Goal: Task Accomplishment & Management: Manage account settings

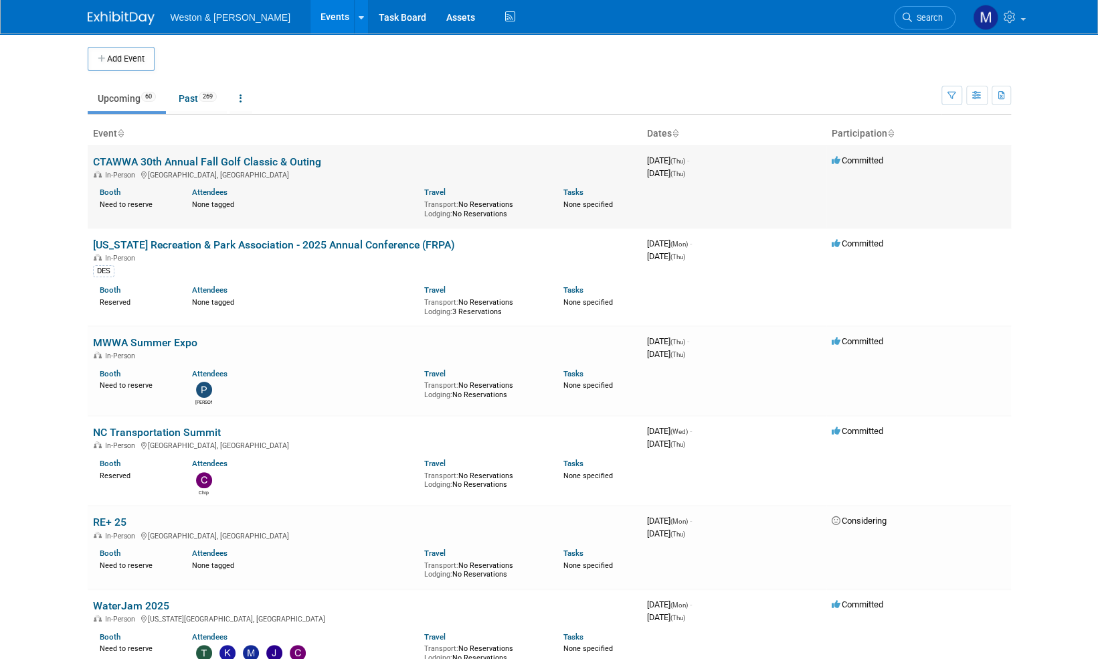
click at [236, 162] on link "CTAWWA 30th Annual Fall Golf Classic & Outing" at bounding box center [207, 161] width 228 height 13
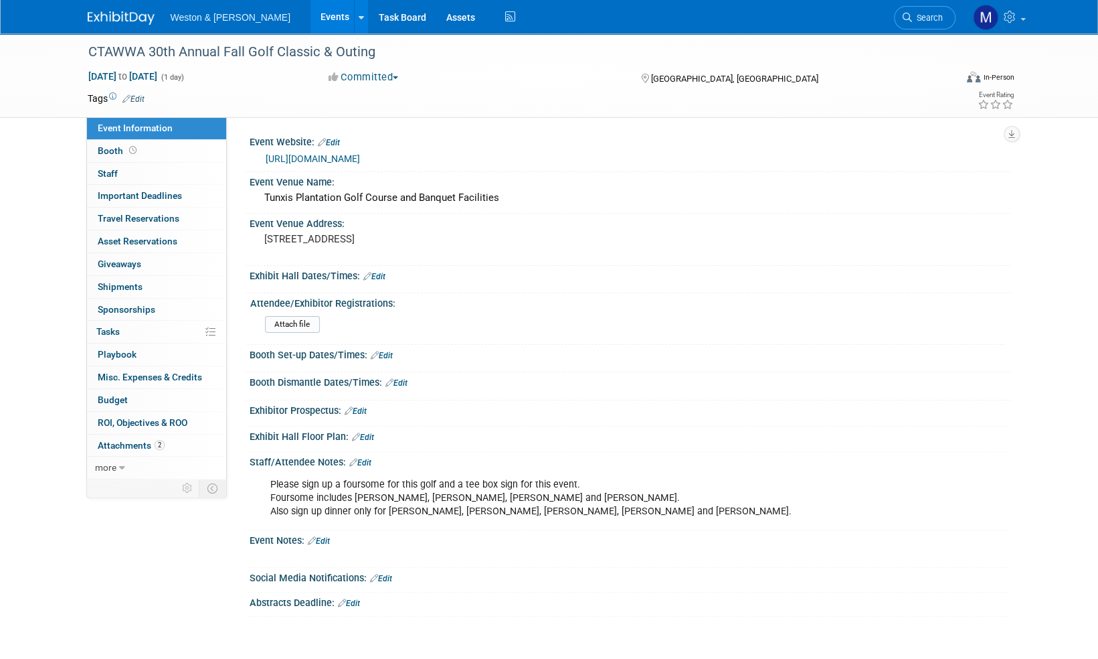
click at [141, 100] on link "Edit" at bounding box center [133, 98] width 22 height 9
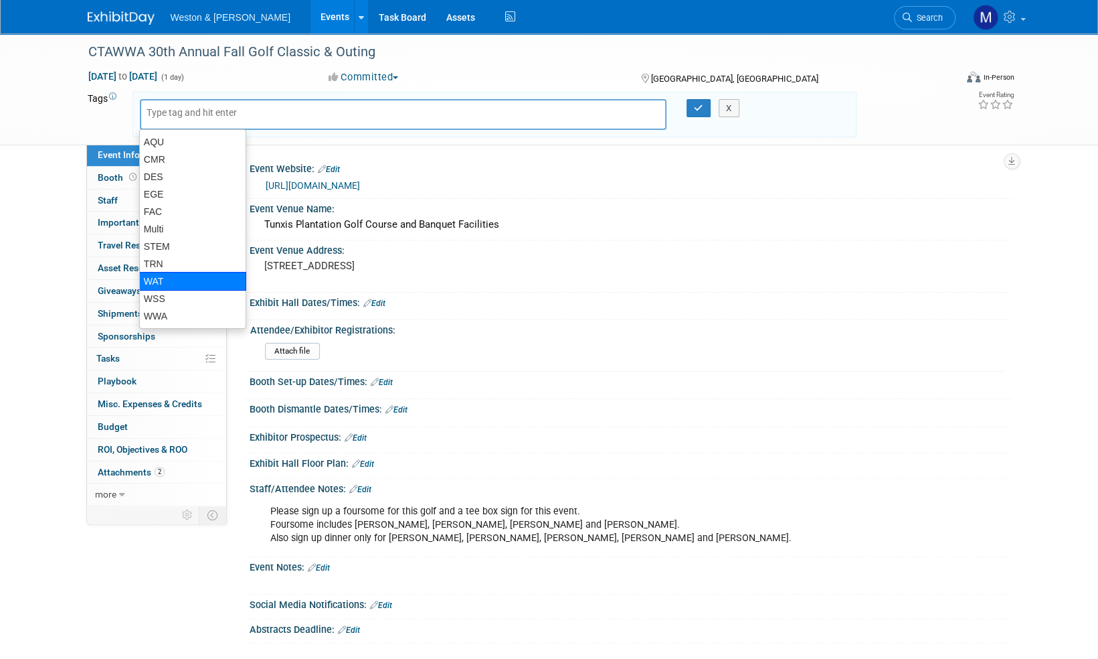
click at [157, 276] on div "WAT" at bounding box center [192, 281] width 107 height 19
type input "WAT"
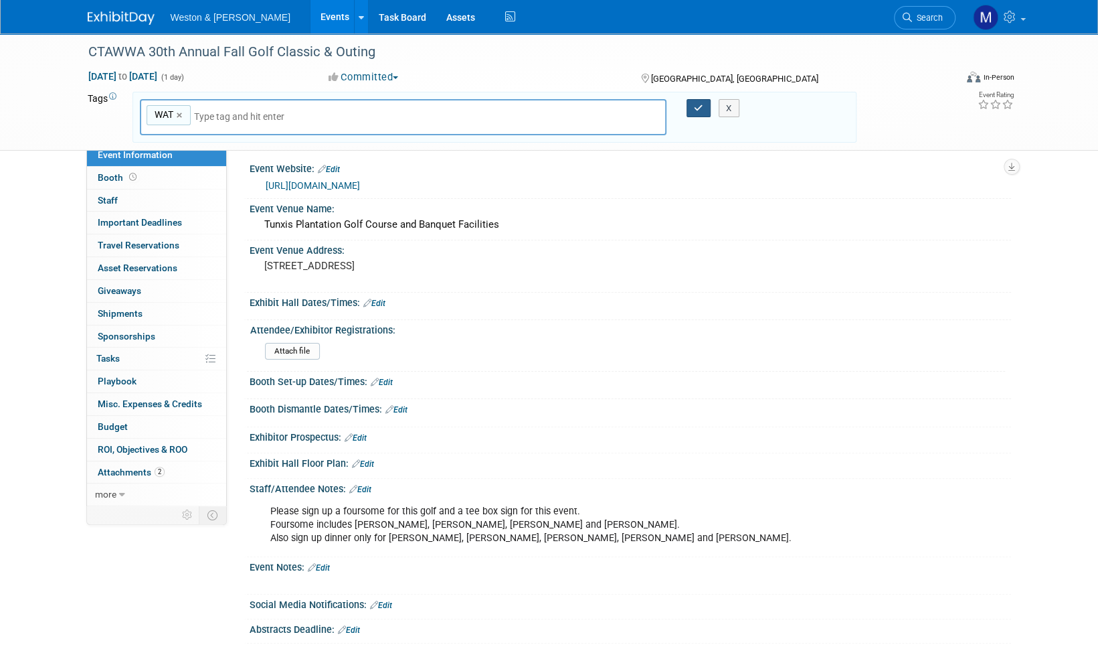
click at [696, 107] on icon "button" at bounding box center [698, 108] width 9 height 9
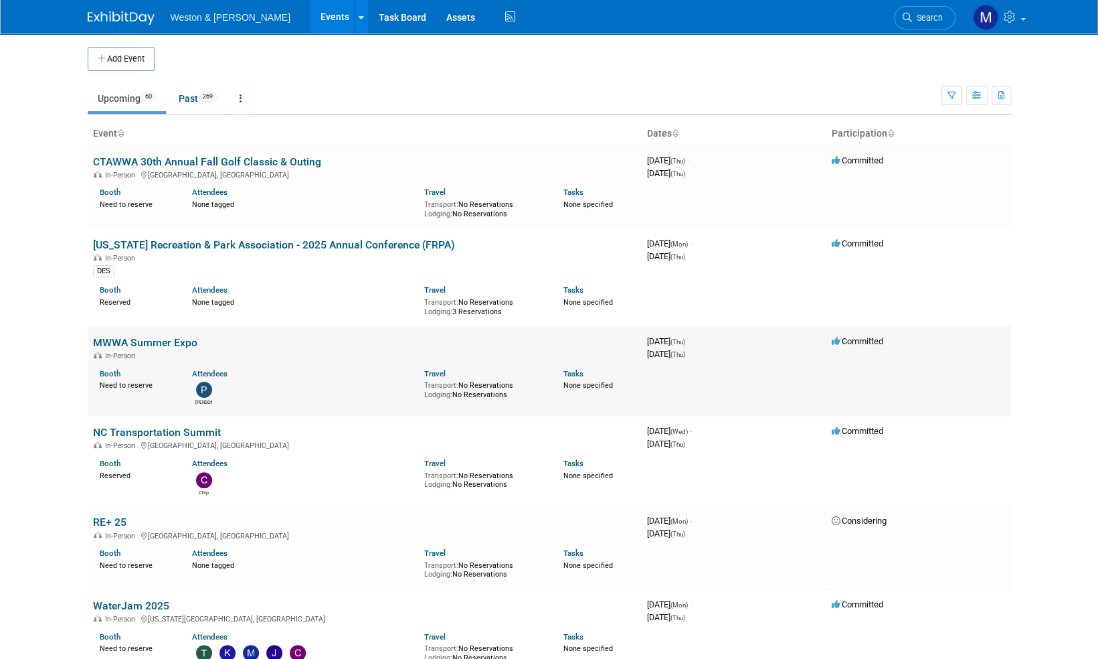
click at [144, 341] on link "MWWA Summer Expo" at bounding box center [145, 342] width 104 height 13
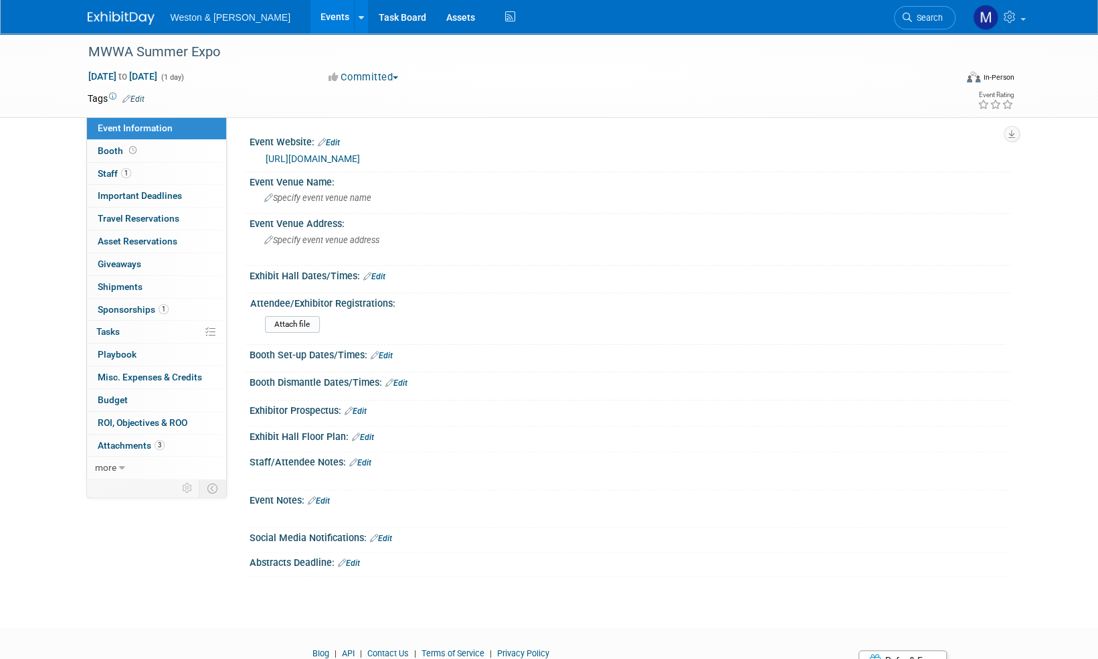
click at [135, 96] on link "Edit" at bounding box center [133, 98] width 22 height 9
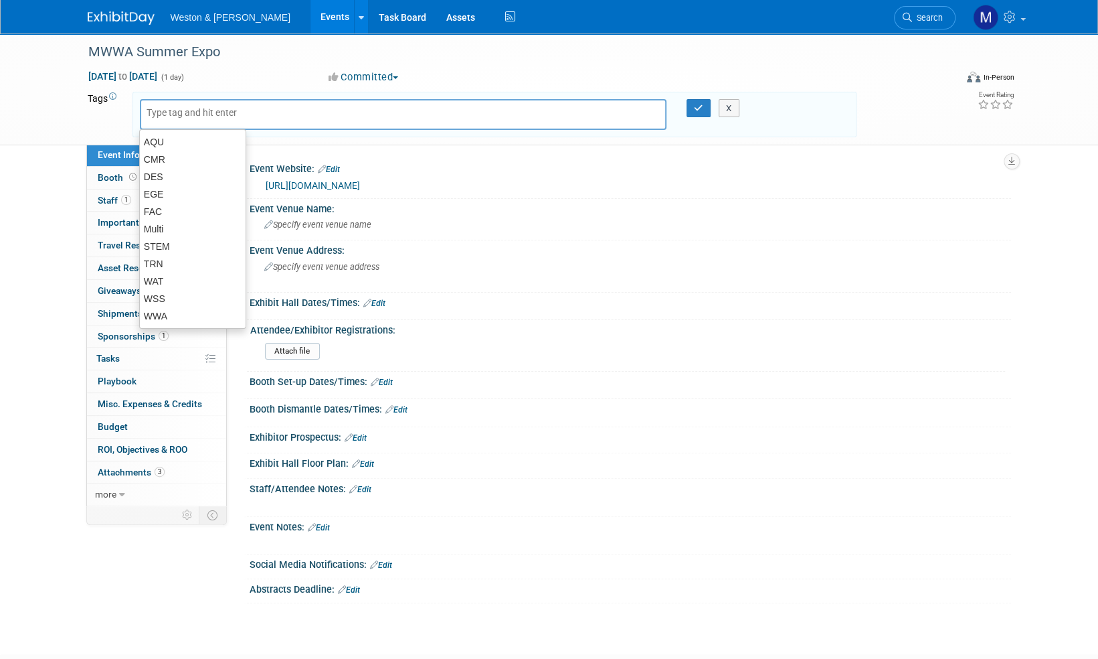
click at [353, 186] on link "https://mwwa.memberclicks.net/index.php?option=com_jevents&task=icalrepeat.deta…" at bounding box center [313, 185] width 94 height 11
click at [198, 110] on input "text" at bounding box center [200, 112] width 107 height 13
click at [150, 280] on div "WAT" at bounding box center [192, 281] width 107 height 19
type input "WAT"
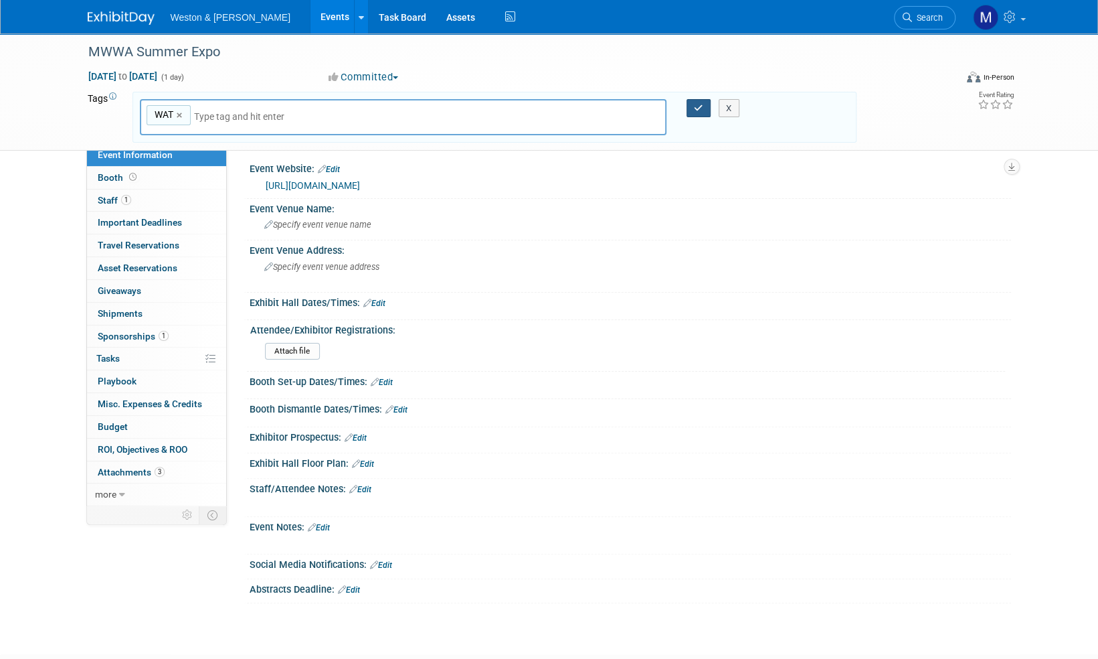
click at [705, 104] on div "X" at bounding box center [735, 108] width 61 height 19
click at [696, 107] on icon "button" at bounding box center [698, 108] width 9 height 9
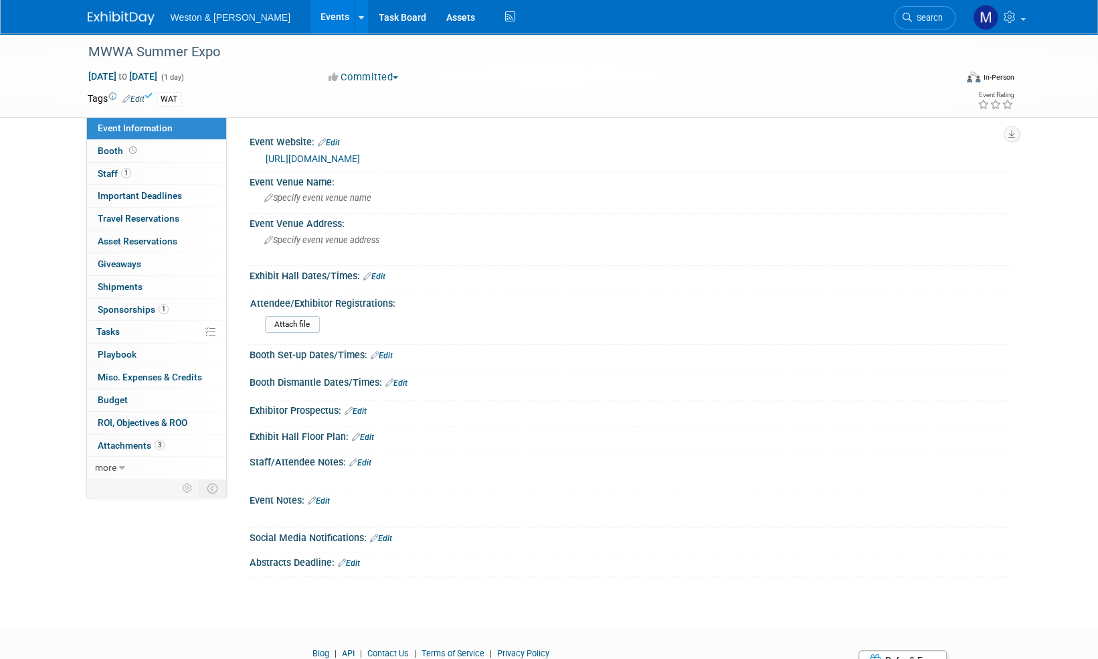
click at [114, 13] on img at bounding box center [121, 17] width 67 height 13
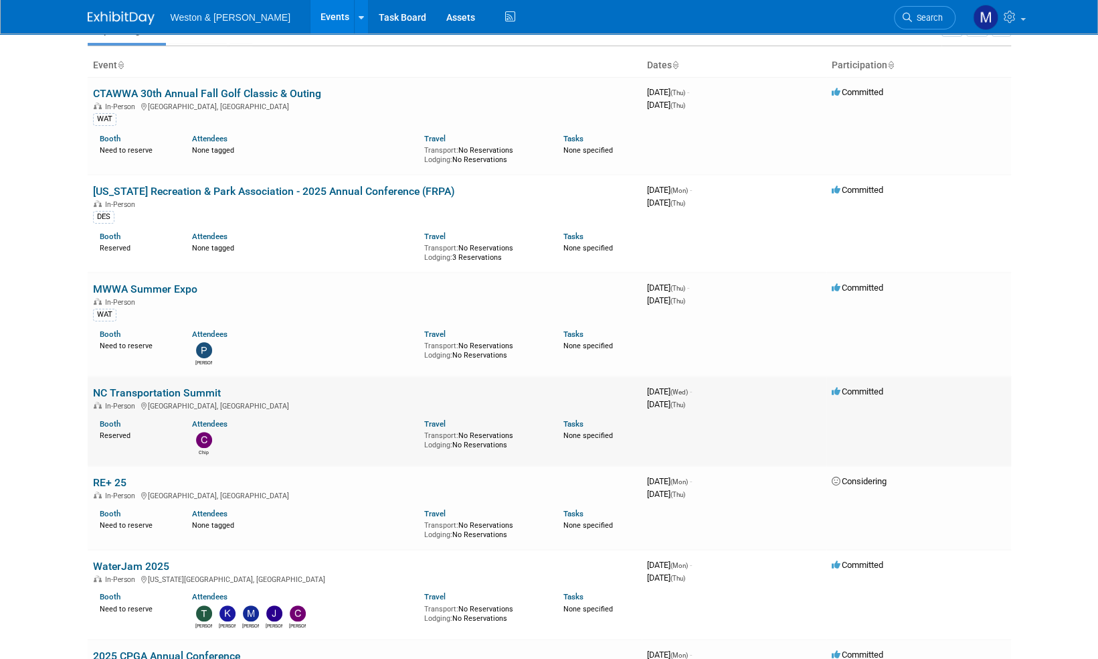
scroll to position [134, 0]
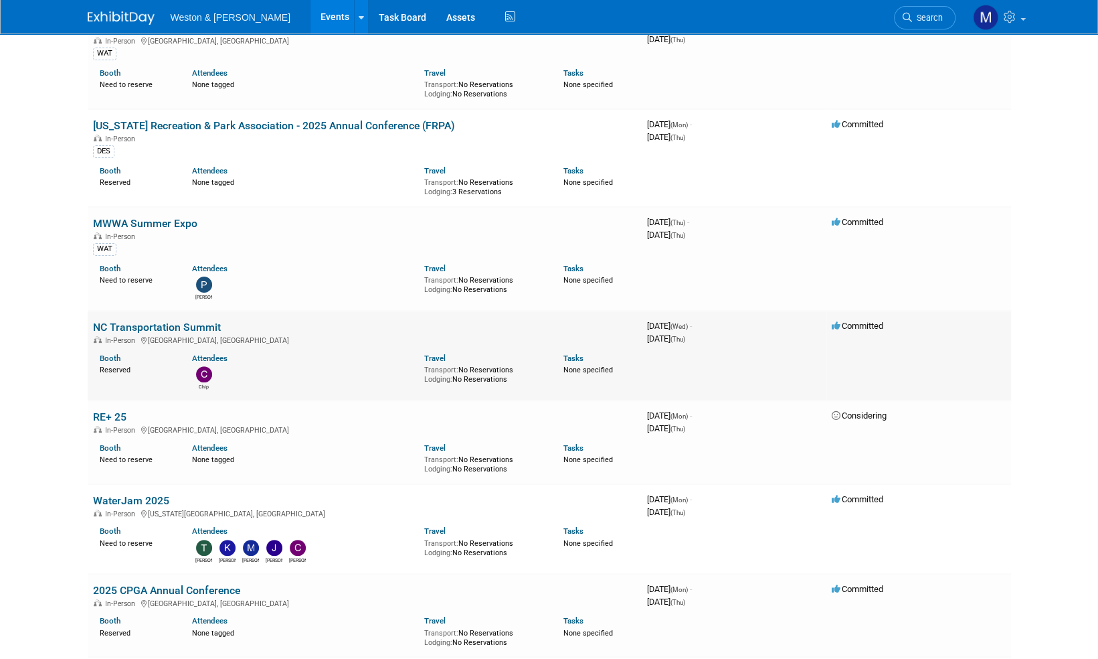
click at [179, 325] on link "NC Transportation Summit" at bounding box center [157, 327] width 128 height 13
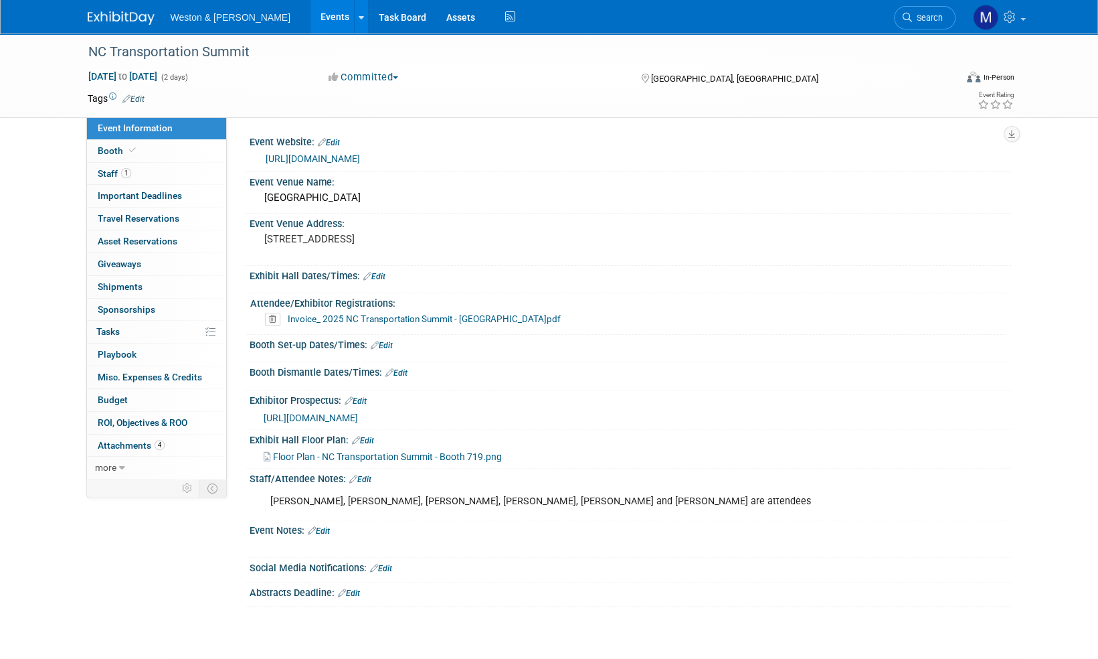
click at [138, 95] on link "Edit" at bounding box center [133, 98] width 22 height 9
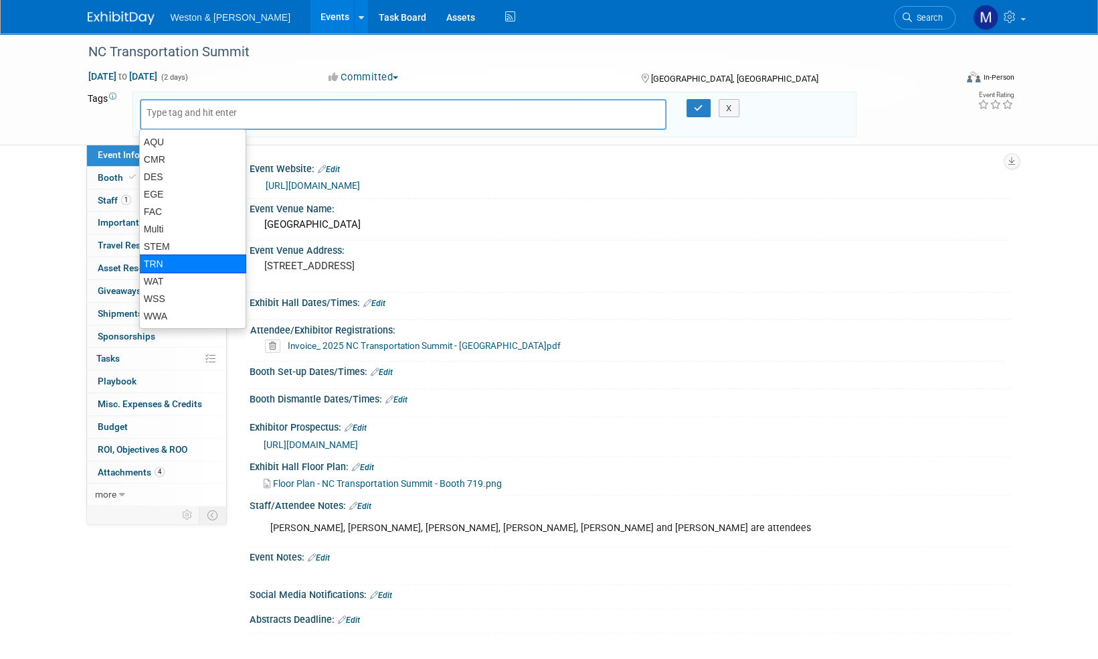
click at [170, 262] on div "TRN" at bounding box center [192, 263] width 107 height 19
type input "TRN"
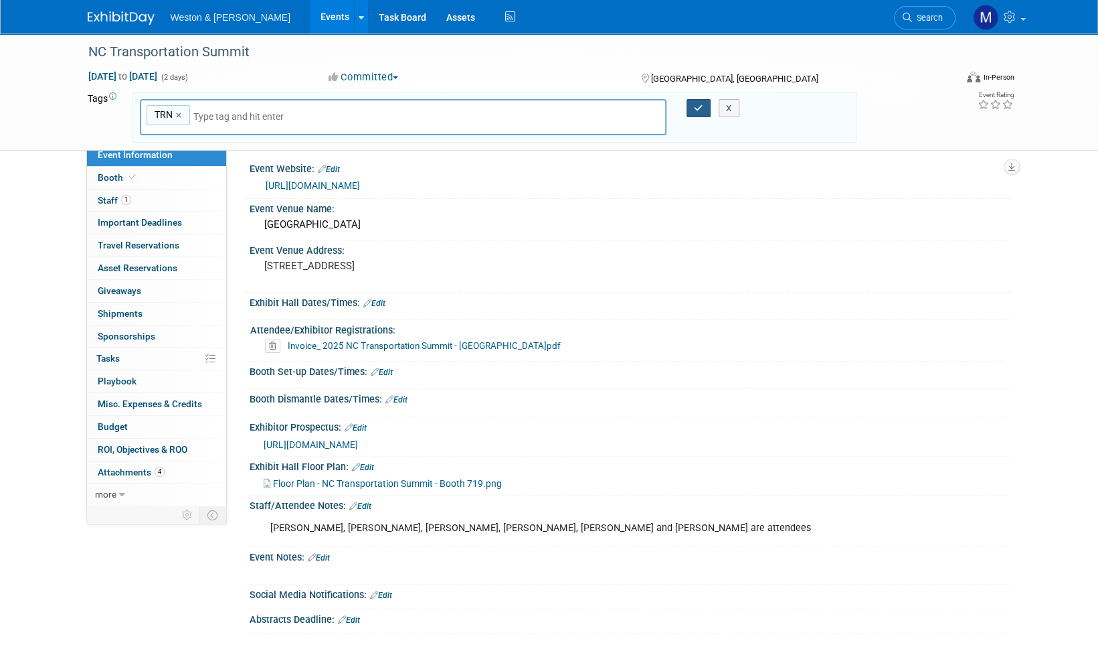
click at [695, 106] on icon "button" at bounding box center [698, 108] width 9 height 9
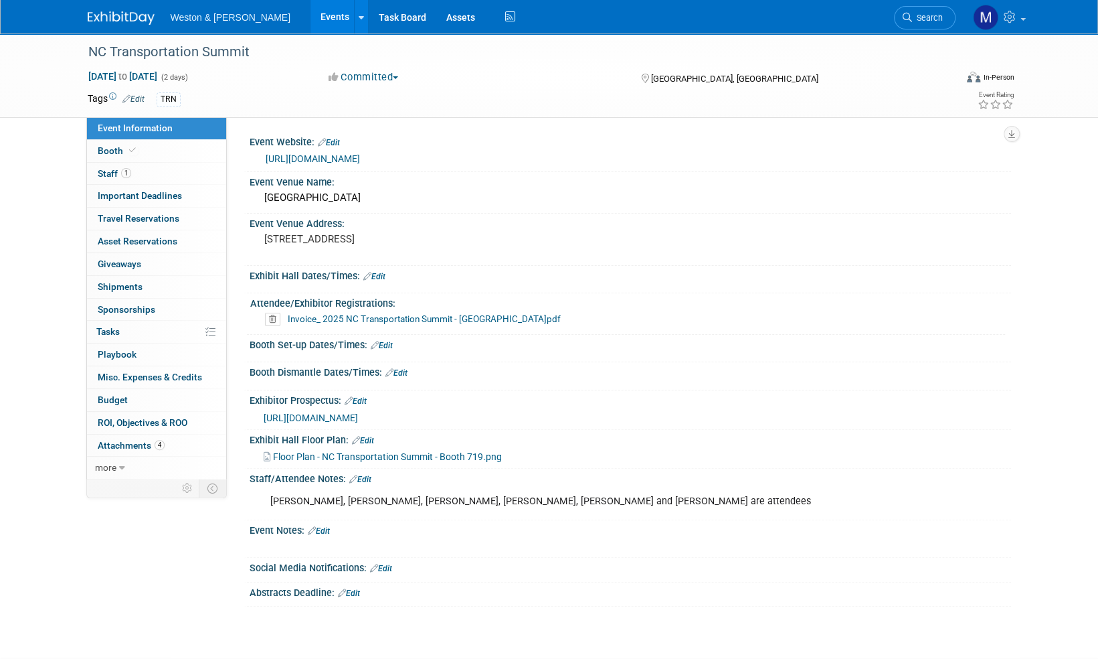
click at [116, 17] on img at bounding box center [121, 17] width 67 height 13
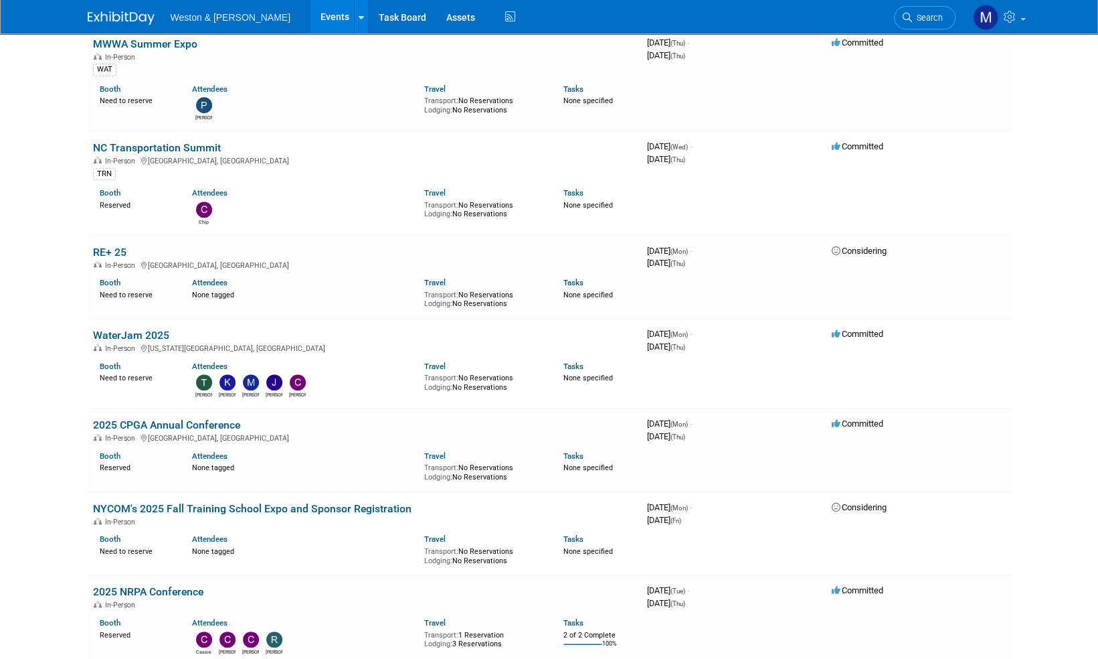
scroll to position [335, 0]
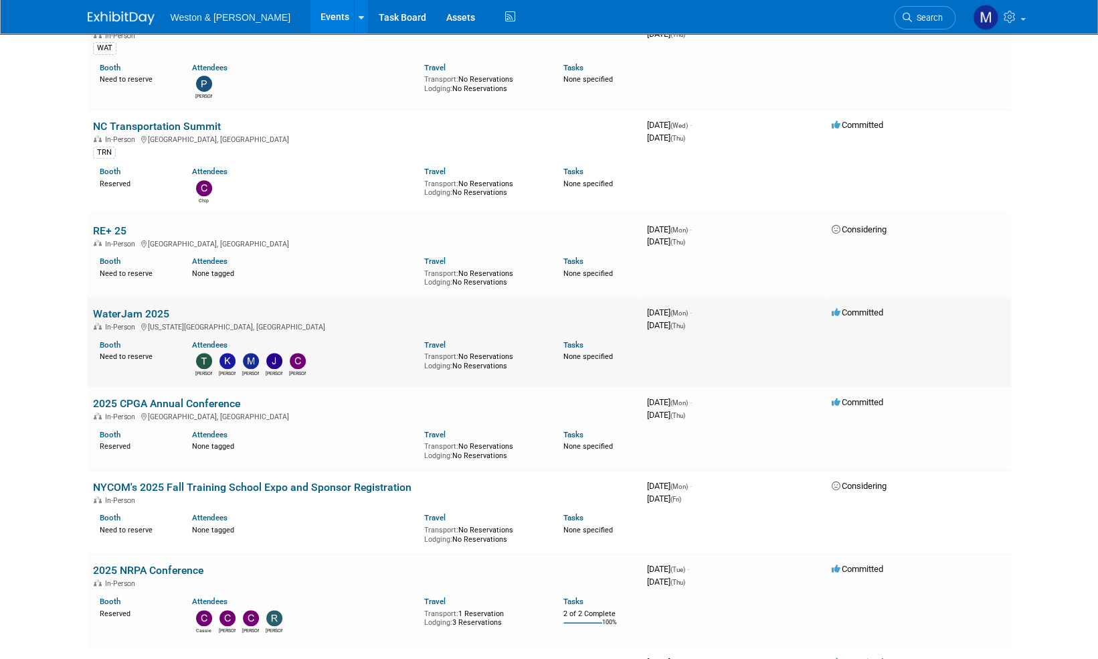
click at [137, 313] on link "WaterJam 2025" at bounding box center [131, 313] width 76 height 13
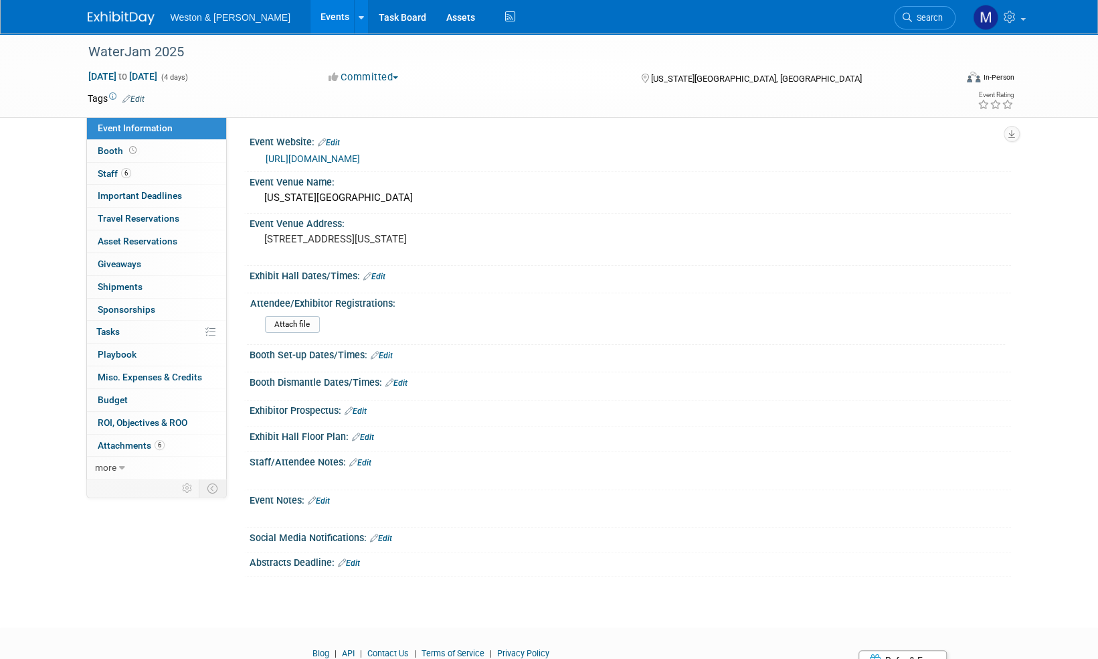
click at [138, 98] on link "Edit" at bounding box center [133, 98] width 22 height 9
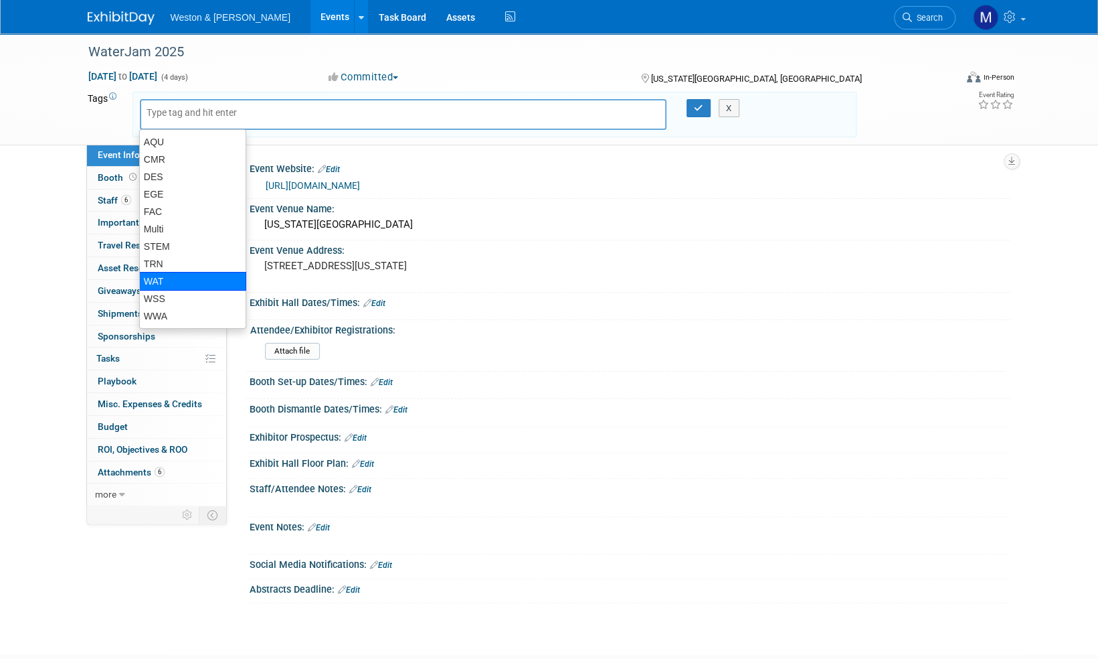
click at [167, 277] on div "WAT" at bounding box center [192, 281] width 107 height 19
type input "WAT"
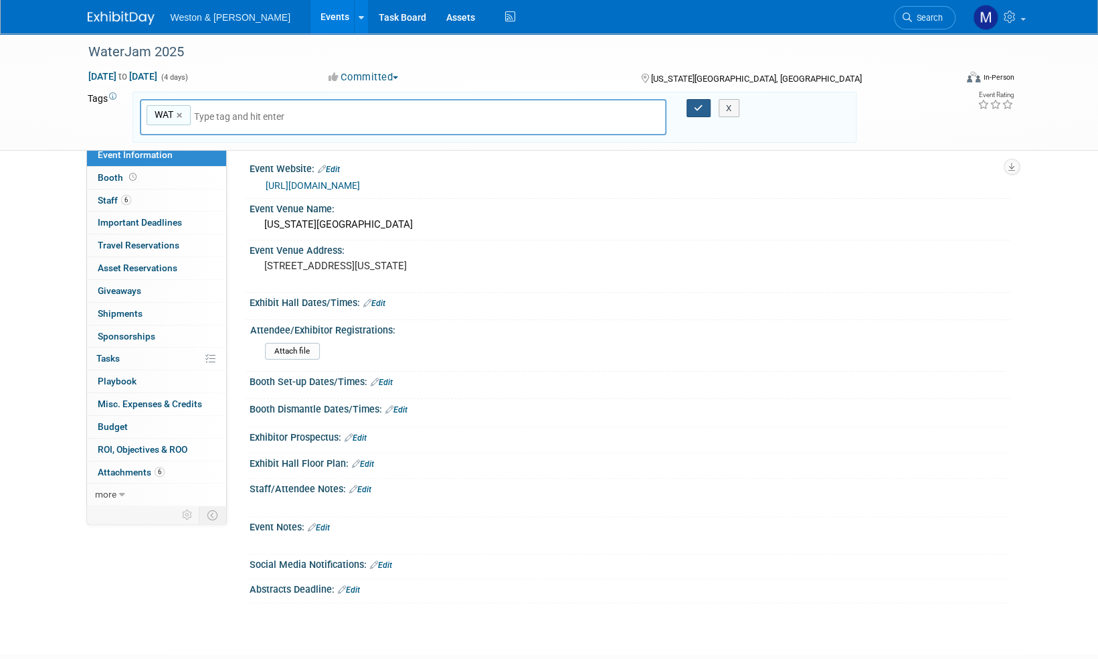
click at [703, 108] on icon "button" at bounding box center [698, 108] width 9 height 9
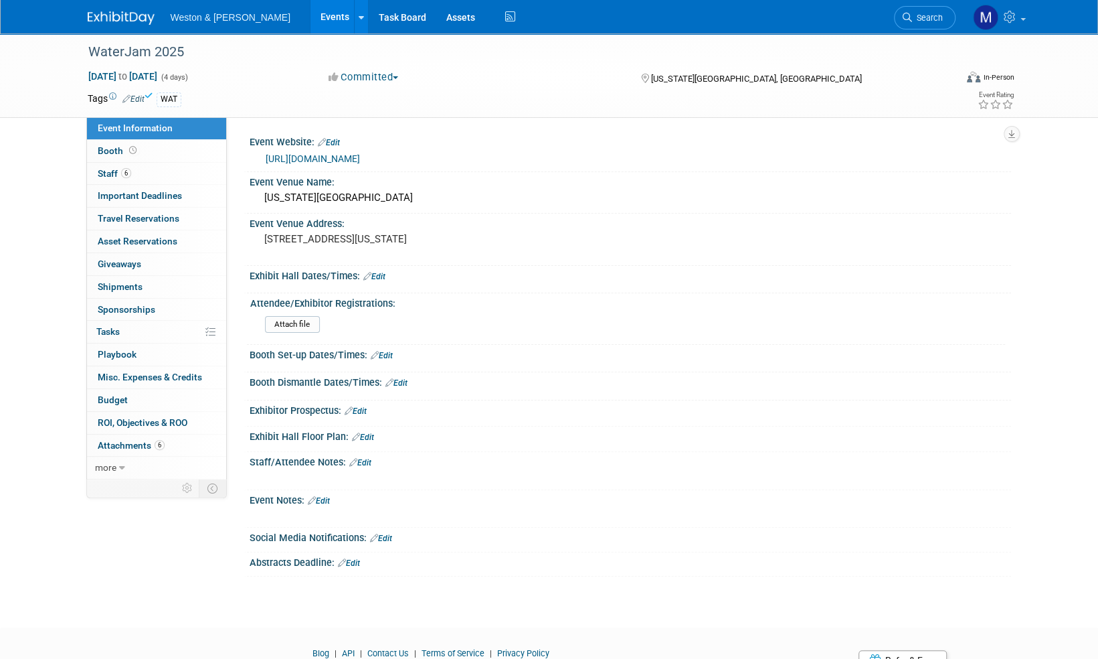
click at [106, 21] on img at bounding box center [121, 17] width 67 height 13
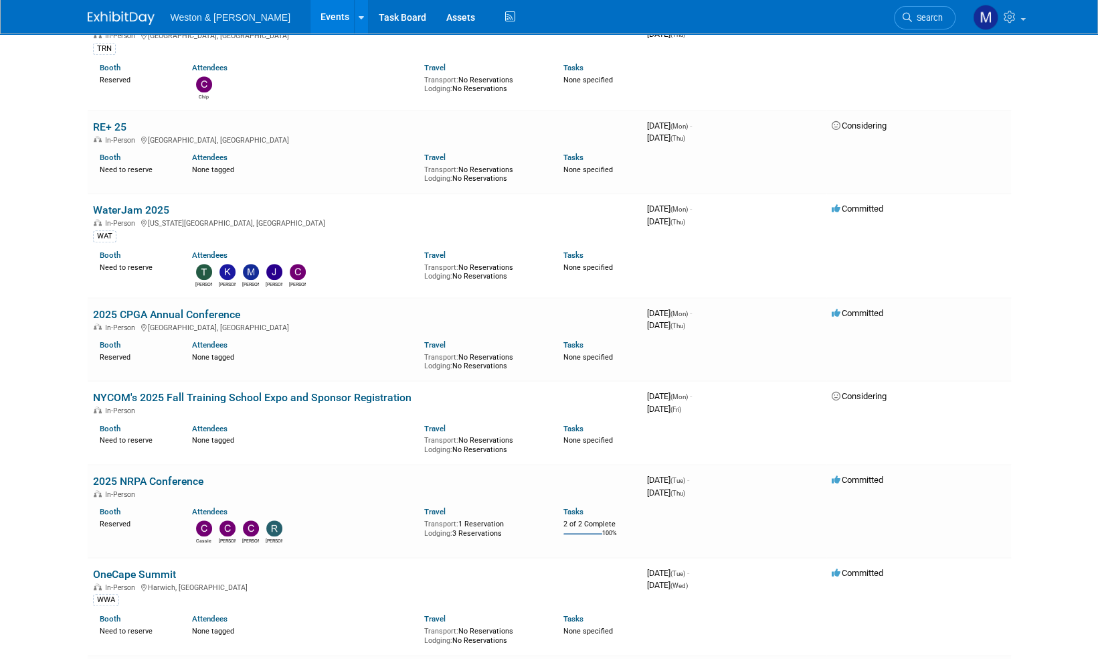
scroll to position [469, 0]
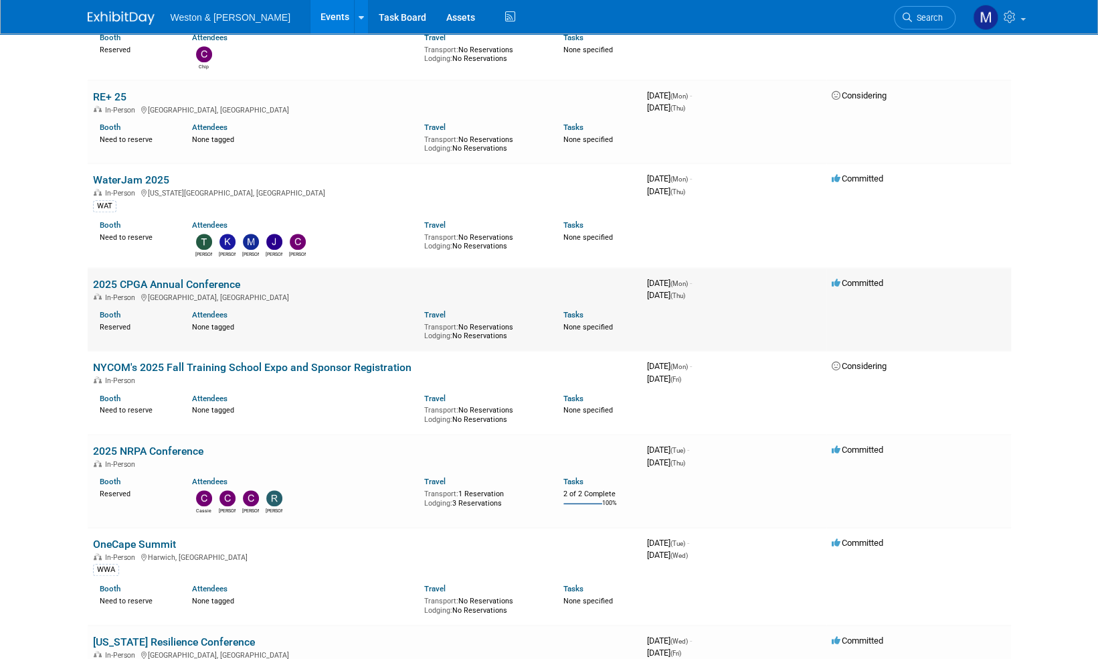
click at [190, 282] on link "2025 CPGA Annual Conference" at bounding box center [166, 284] width 147 height 13
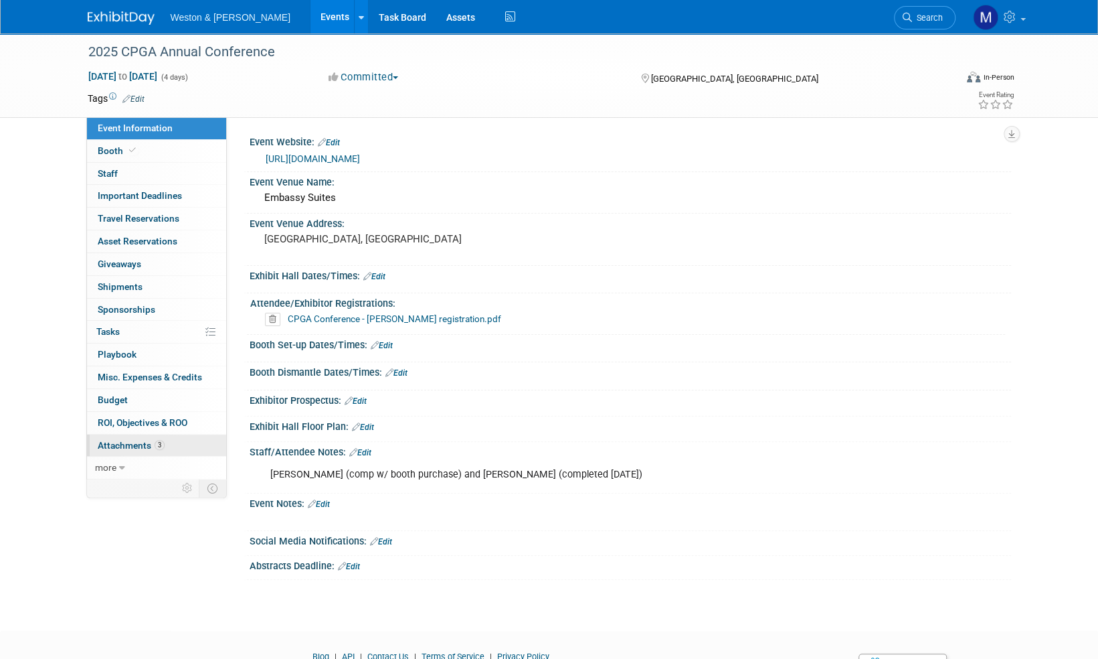
click at [118, 442] on span "Attachments 3" at bounding box center [131, 445] width 67 height 11
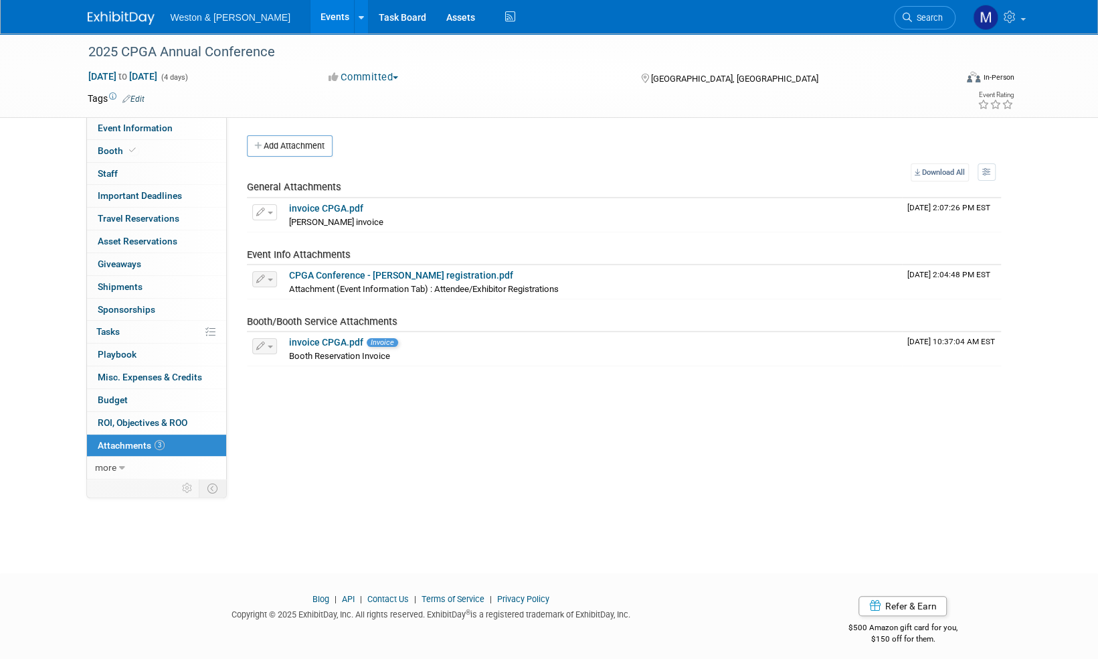
click at [139, 98] on link "Edit" at bounding box center [133, 98] width 22 height 9
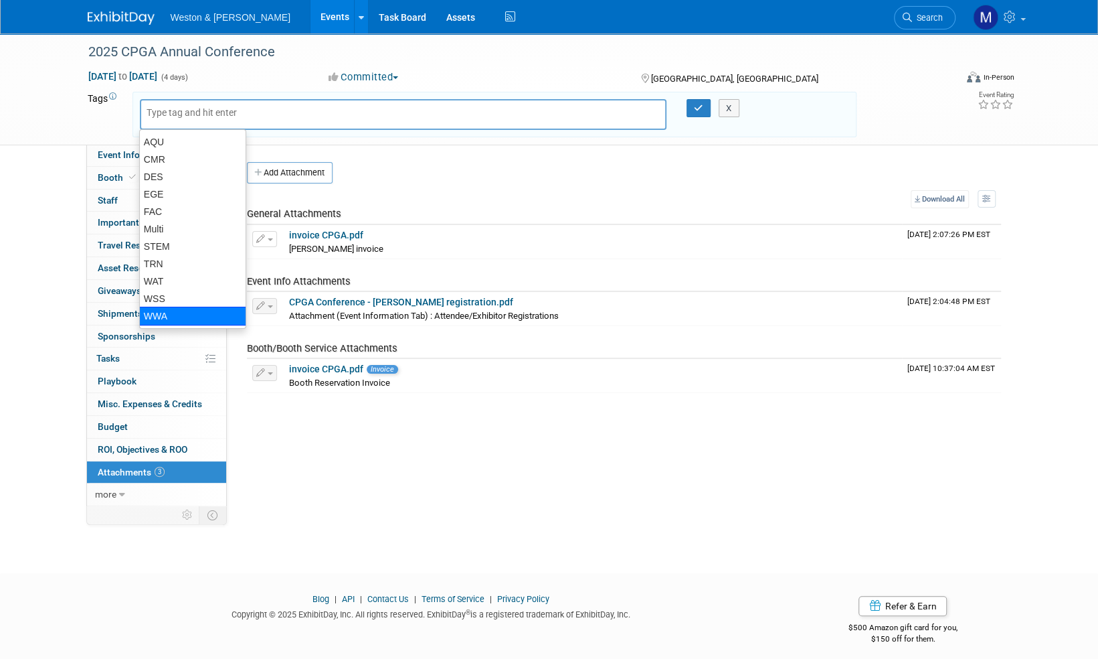
click at [169, 313] on div "WWA" at bounding box center [192, 316] width 107 height 19
type input "WWA"
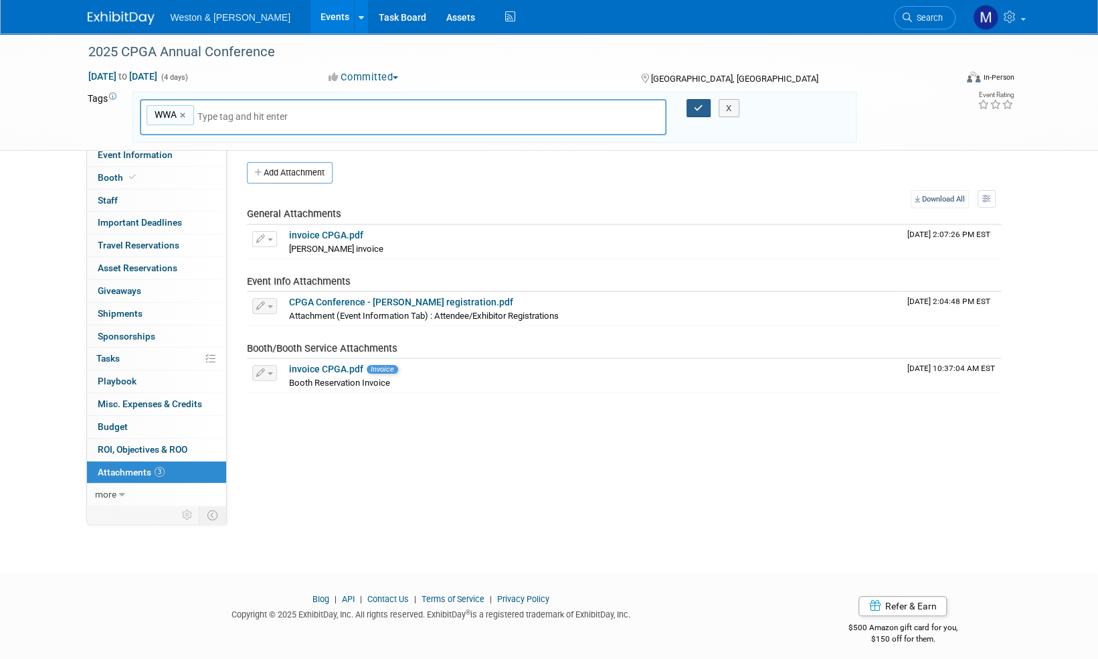
click at [692, 106] on button "button" at bounding box center [699, 108] width 24 height 19
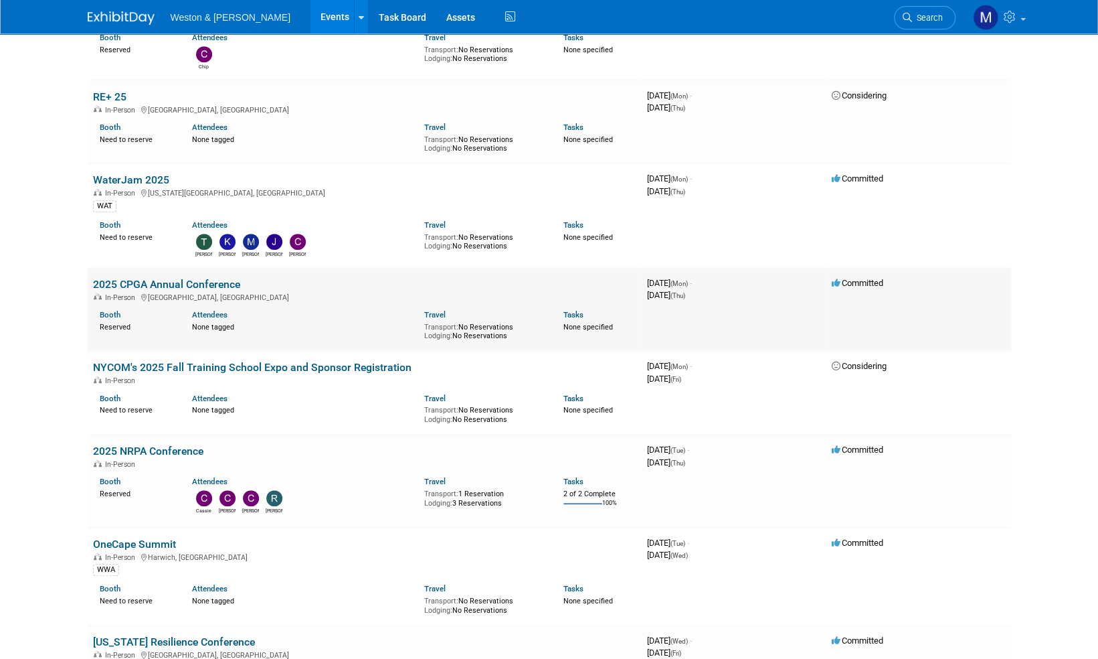
scroll to position [535, 0]
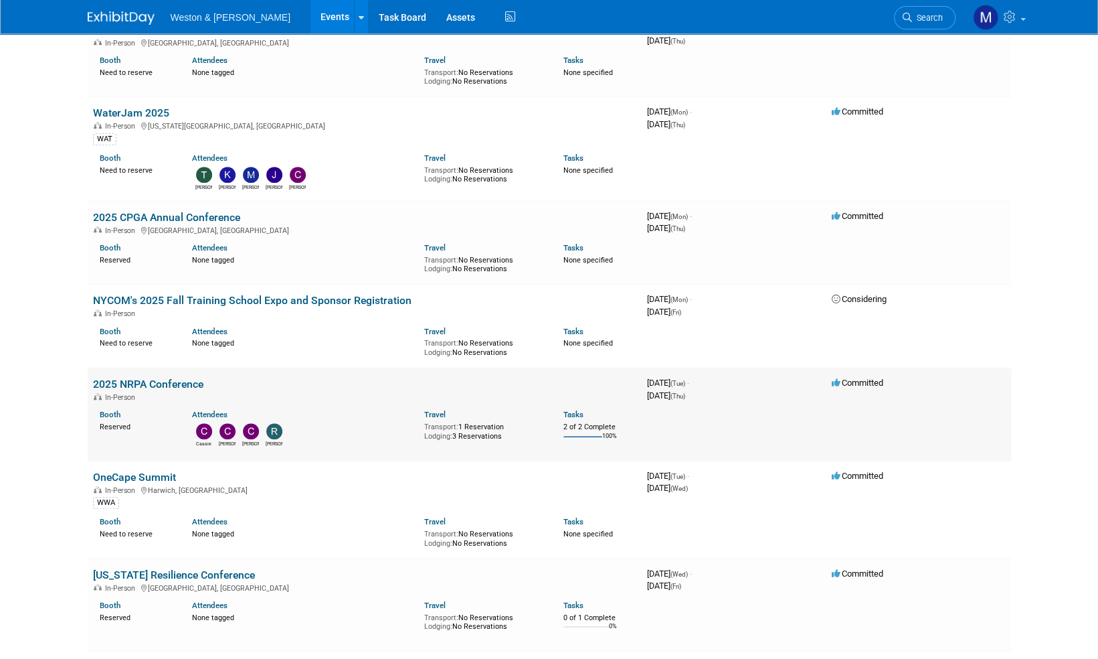
click at [159, 383] on link "2025 NRPA Conference" at bounding box center [148, 383] width 110 height 13
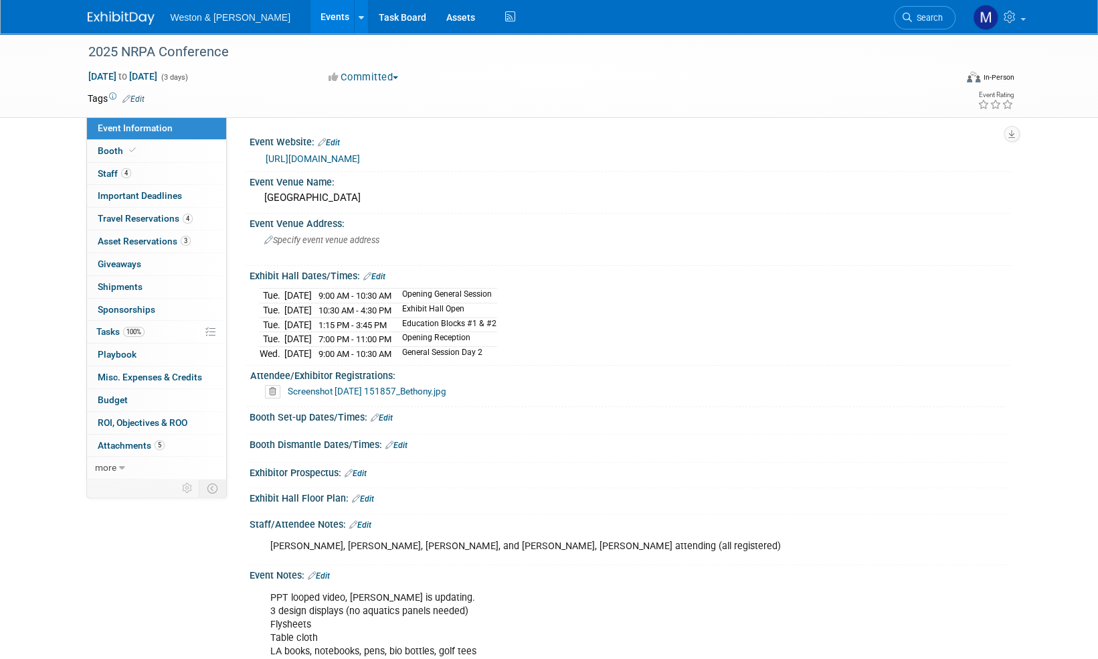
click at [141, 100] on link "Edit" at bounding box center [133, 98] width 22 height 9
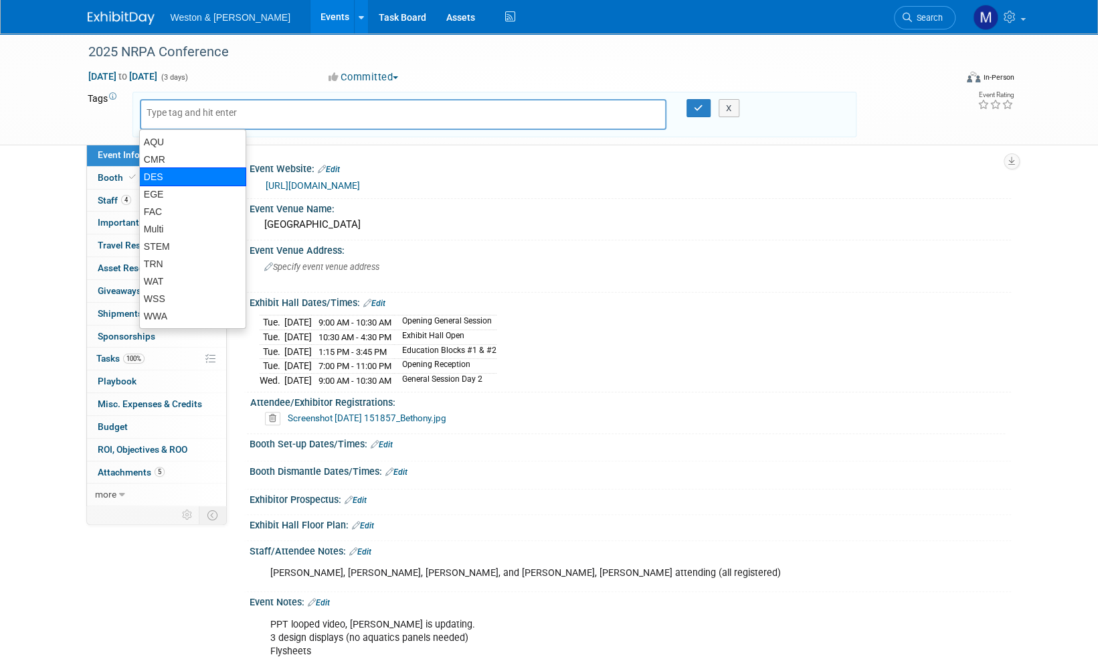
click at [158, 175] on div "DES" at bounding box center [192, 176] width 107 height 19
type input "DES"
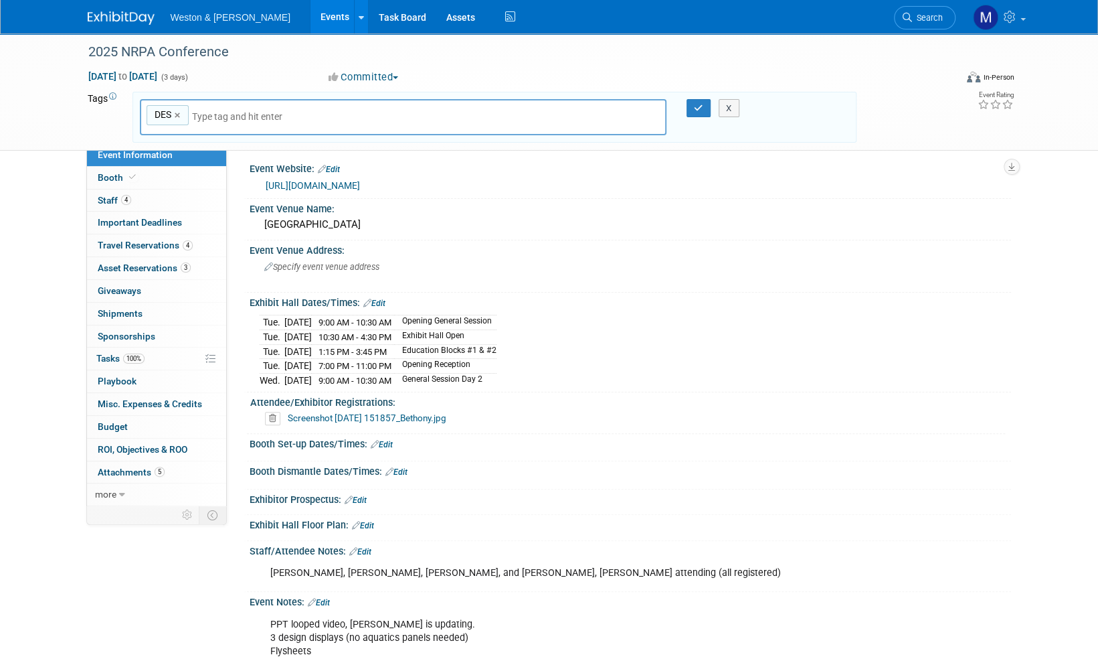
click at [253, 116] on input "text" at bounding box center [285, 116] width 187 height 13
click at [312, 112] on input "text" at bounding box center [285, 116] width 187 height 13
click at [700, 107] on icon "button" at bounding box center [698, 108] width 9 height 9
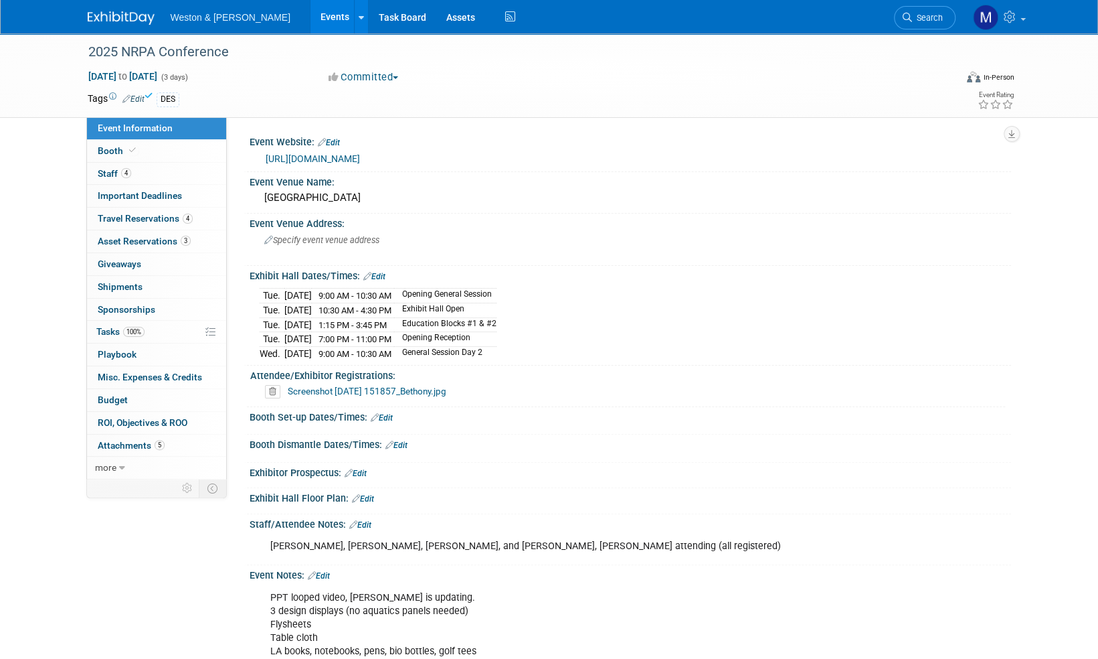
click at [139, 96] on link "Edit" at bounding box center [133, 98] width 22 height 9
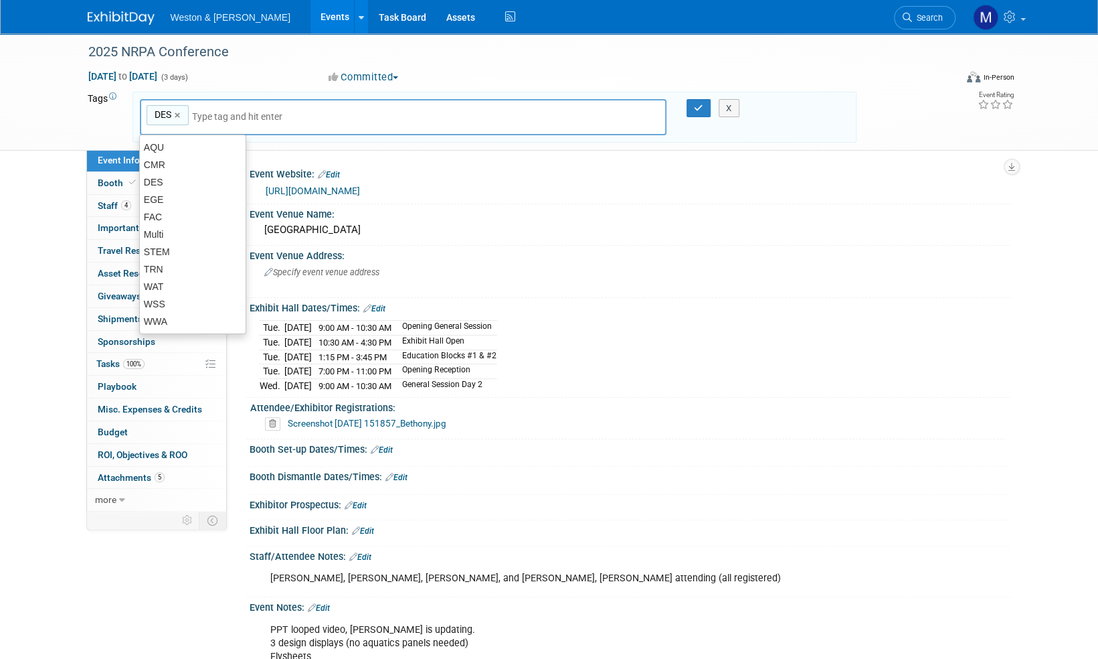
click at [206, 108] on div "DES DES ×" at bounding box center [403, 117] width 527 height 37
click at [153, 150] on div "AQU" at bounding box center [192, 147] width 107 height 19
type input "DES, AQU"
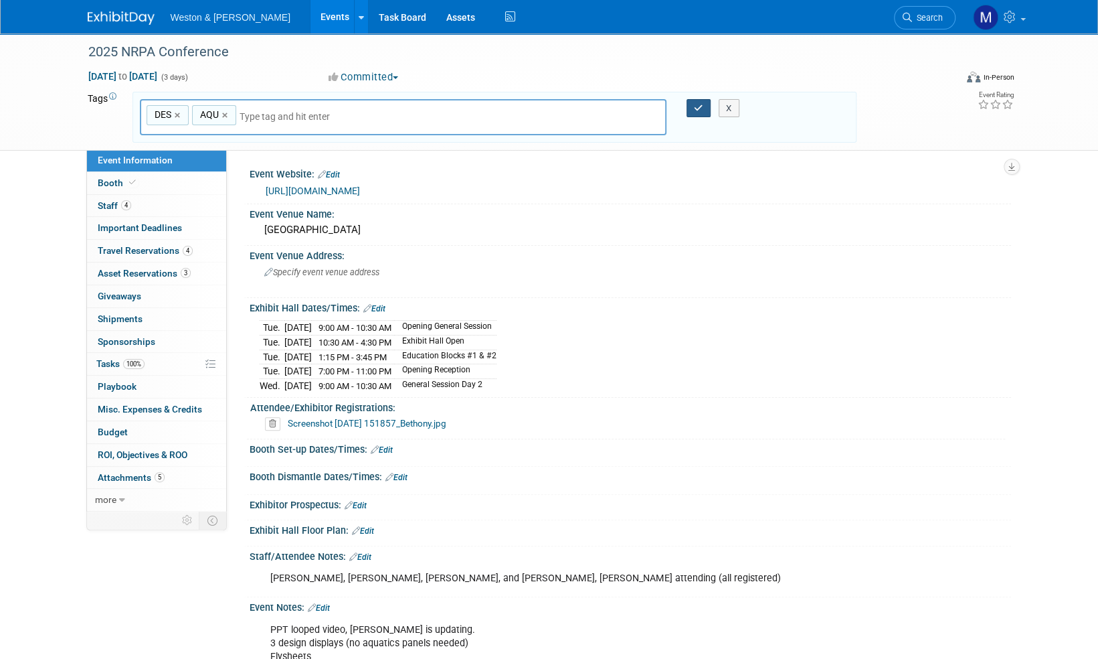
click at [701, 104] on icon "button" at bounding box center [698, 108] width 9 height 9
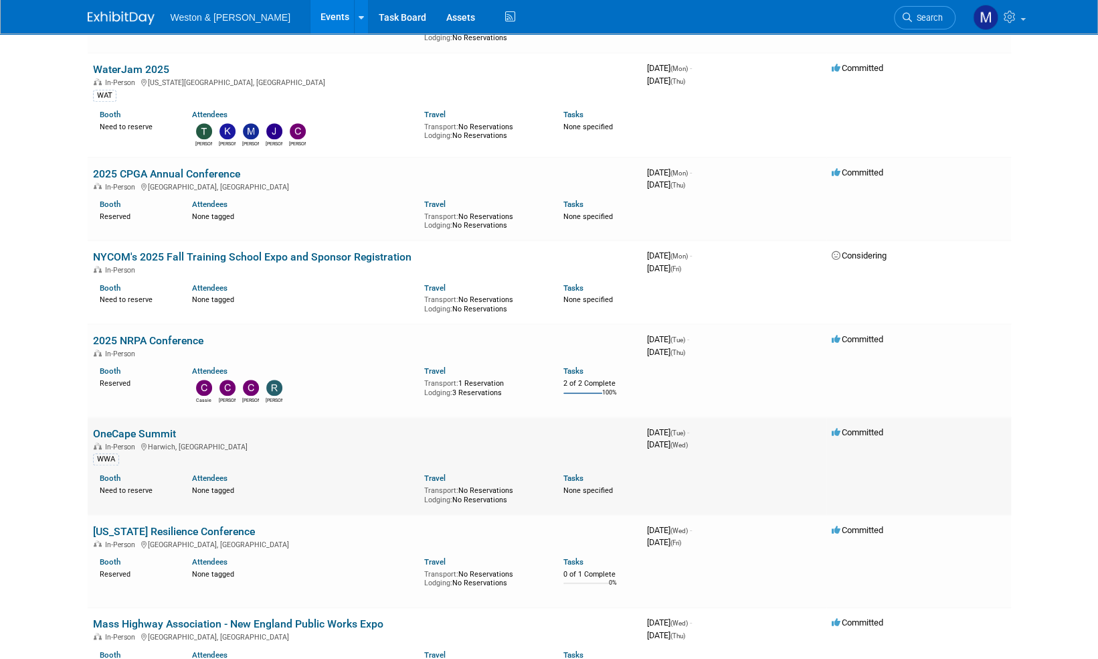
scroll to position [600, 0]
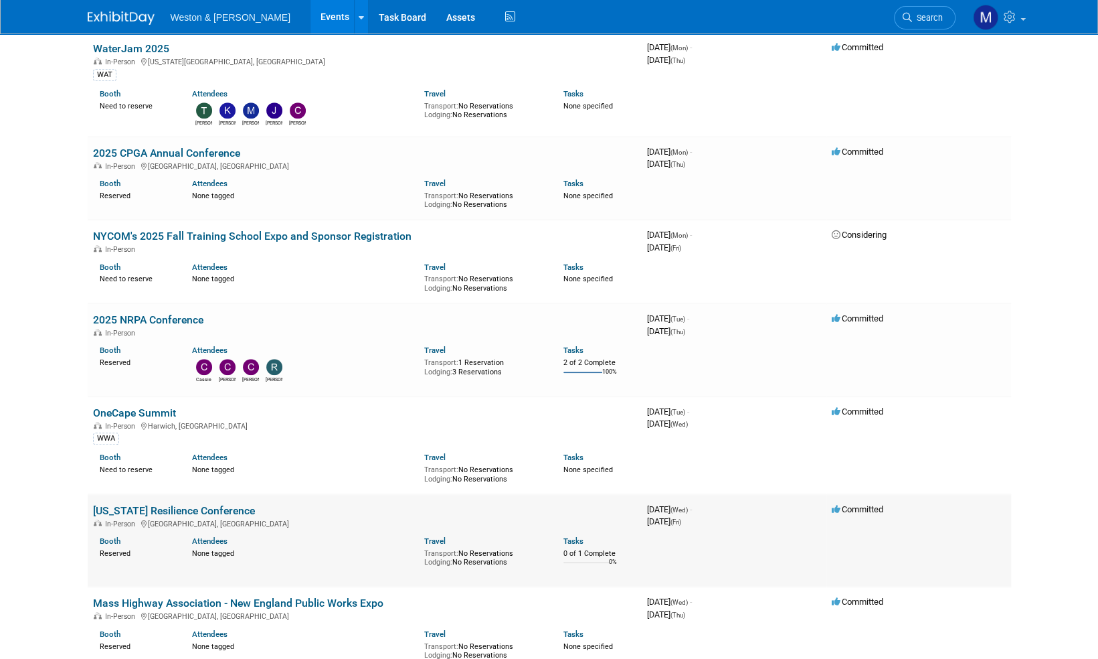
click at [155, 504] on link "[US_STATE] Resilience Conference" at bounding box center [174, 510] width 162 height 13
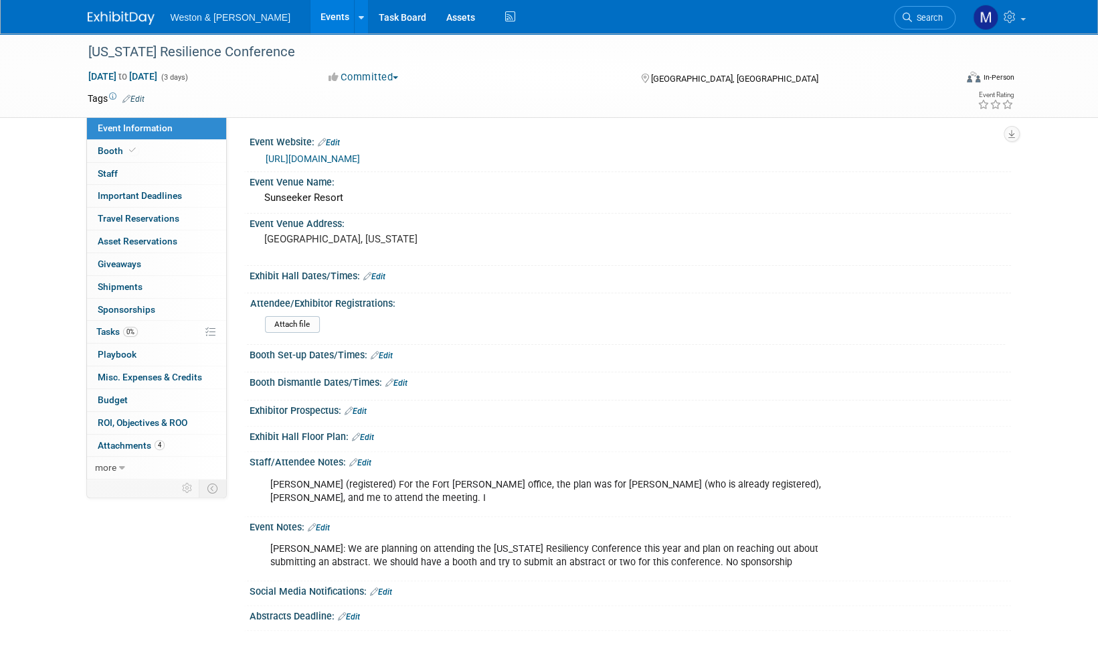
click at [138, 98] on link "Edit" at bounding box center [133, 98] width 22 height 9
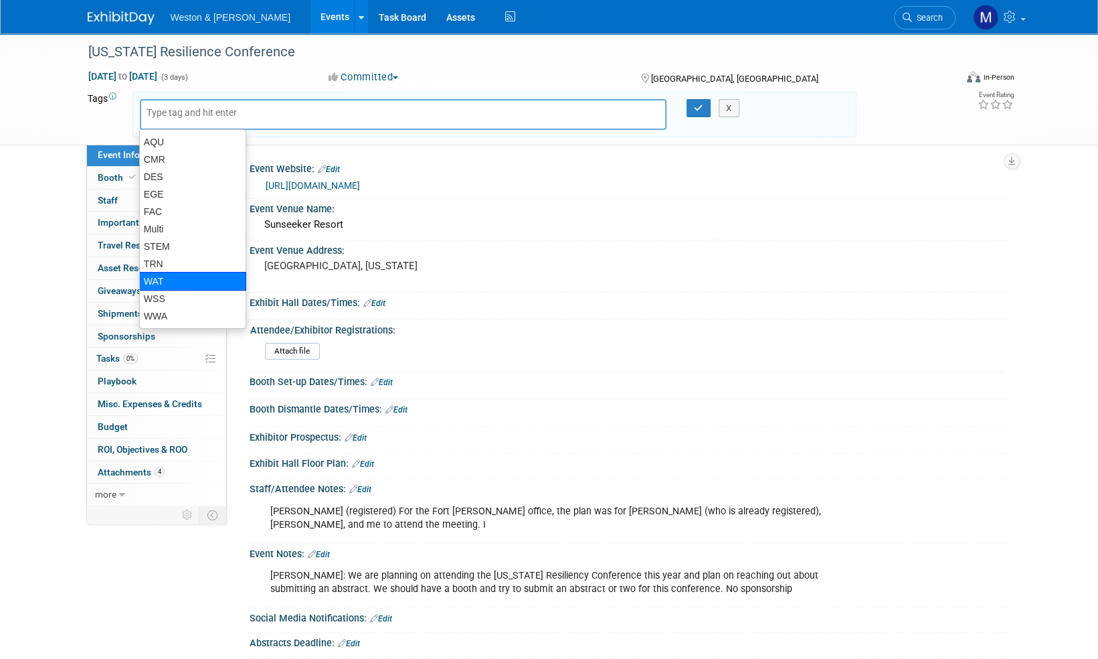
click at [169, 282] on div "WAT" at bounding box center [192, 281] width 107 height 19
type input "WAT"
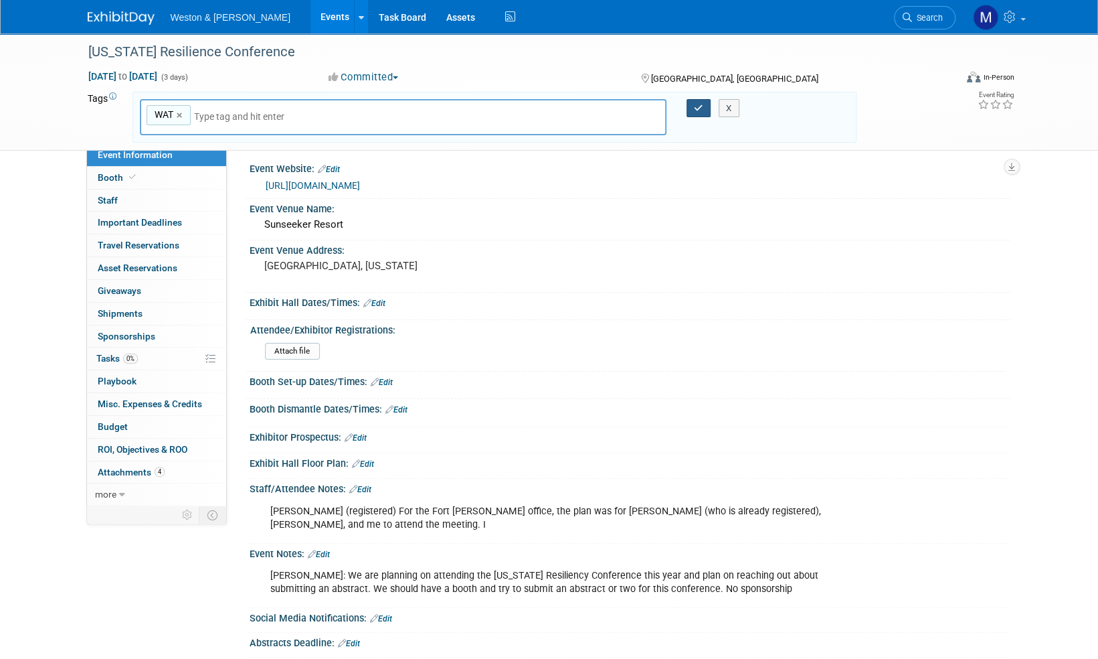
click at [696, 104] on icon "button" at bounding box center [698, 108] width 9 height 9
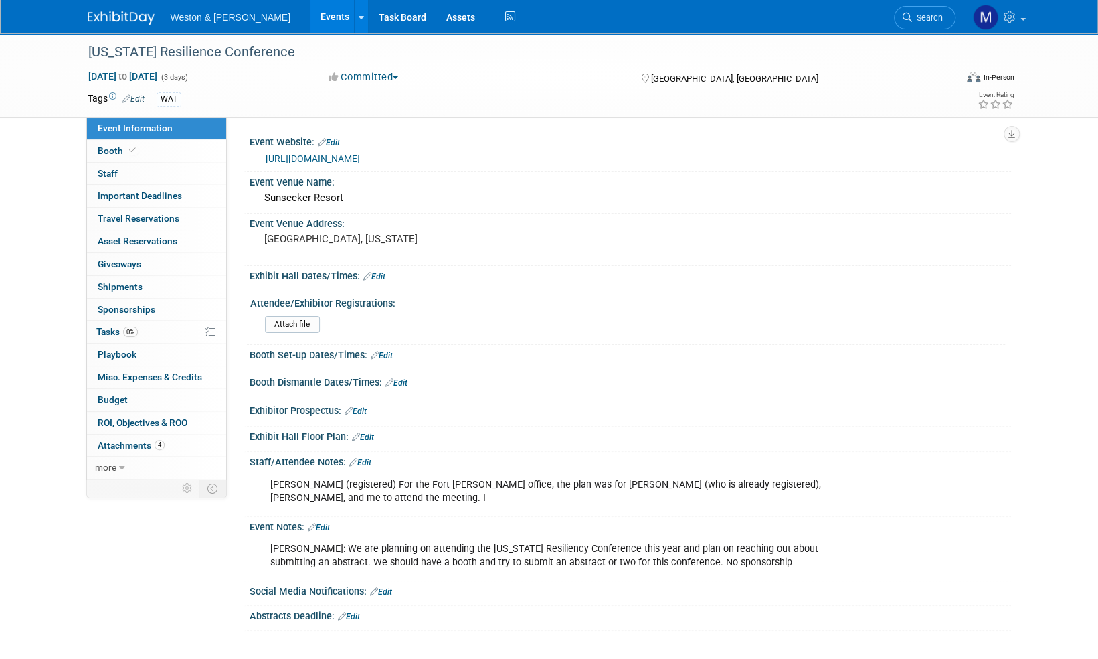
click at [114, 19] on img at bounding box center [121, 17] width 67 height 13
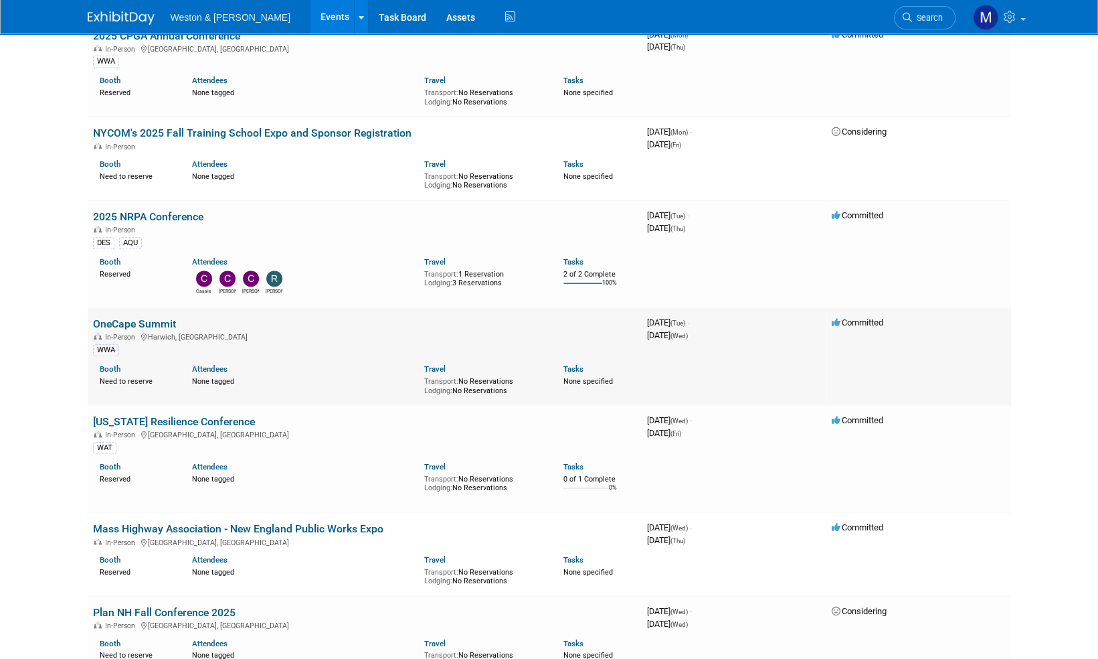
scroll to position [736, 0]
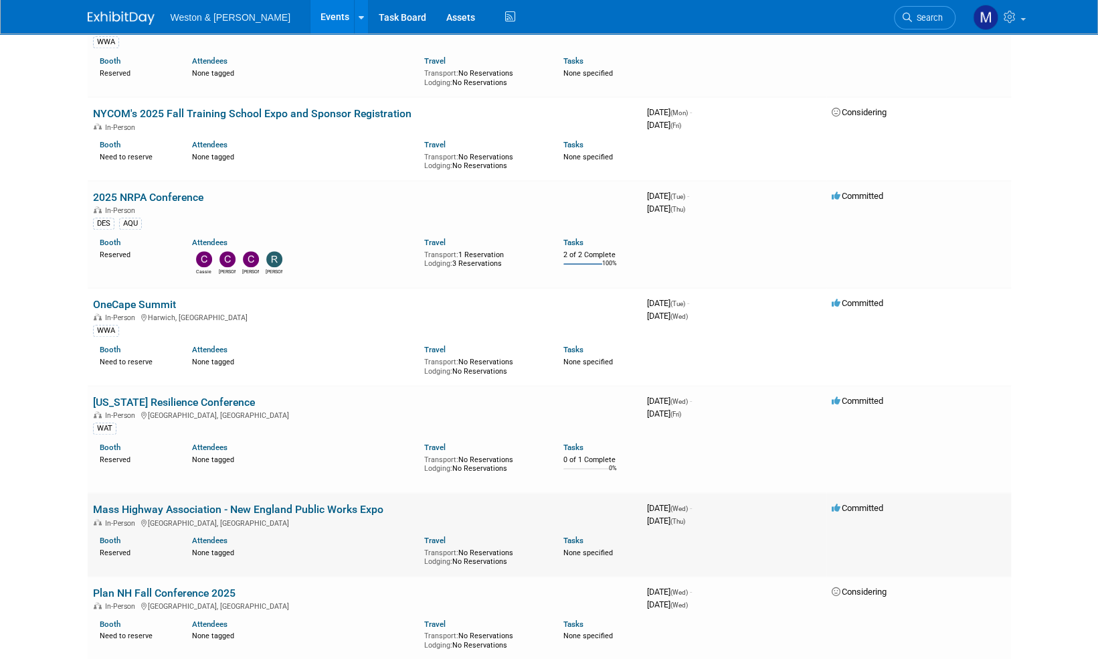
click at [209, 503] on link "Mass Highway Association - New England Public Works Expo" at bounding box center [238, 509] width 290 height 13
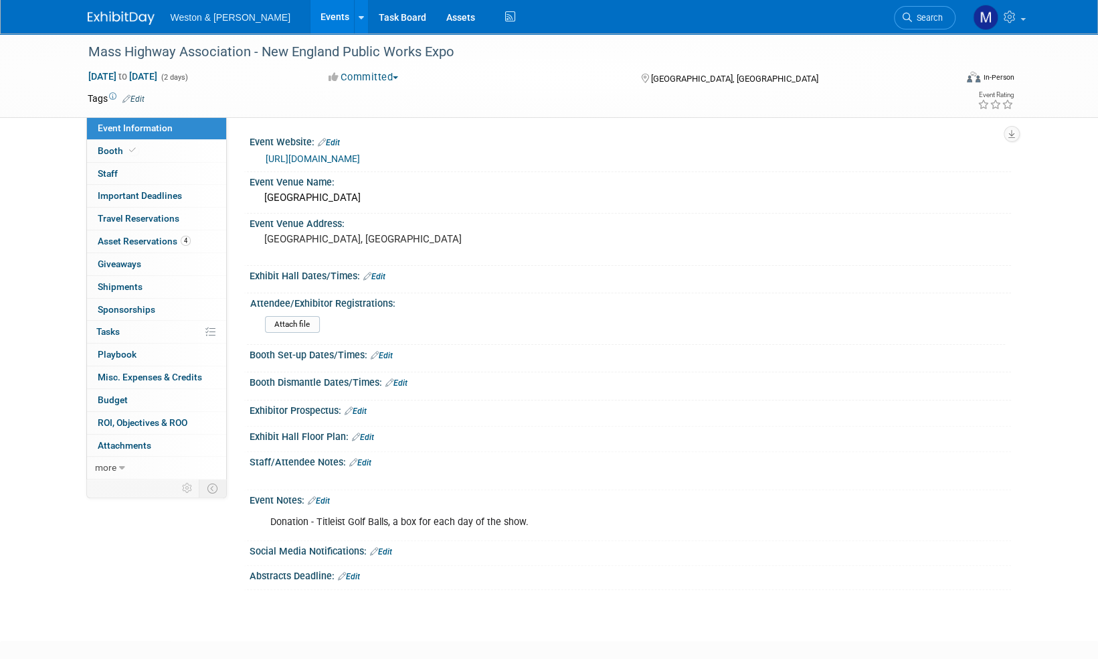
click at [141, 95] on link "Edit" at bounding box center [133, 98] width 22 height 9
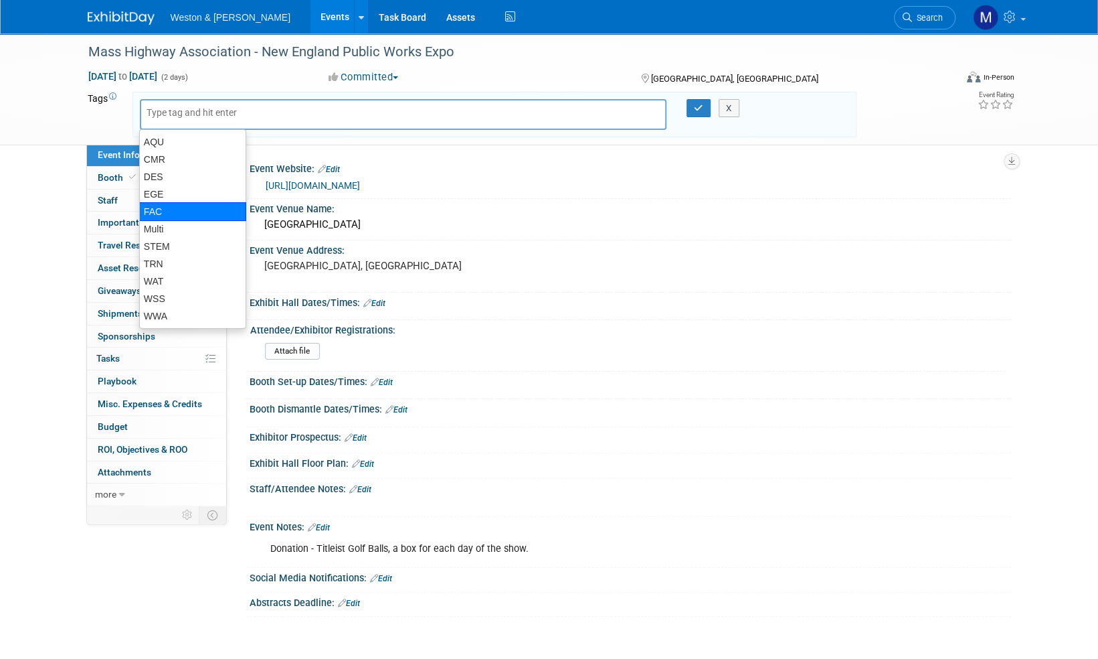
click at [169, 207] on div "FAC" at bounding box center [192, 211] width 107 height 19
type input "FAC"
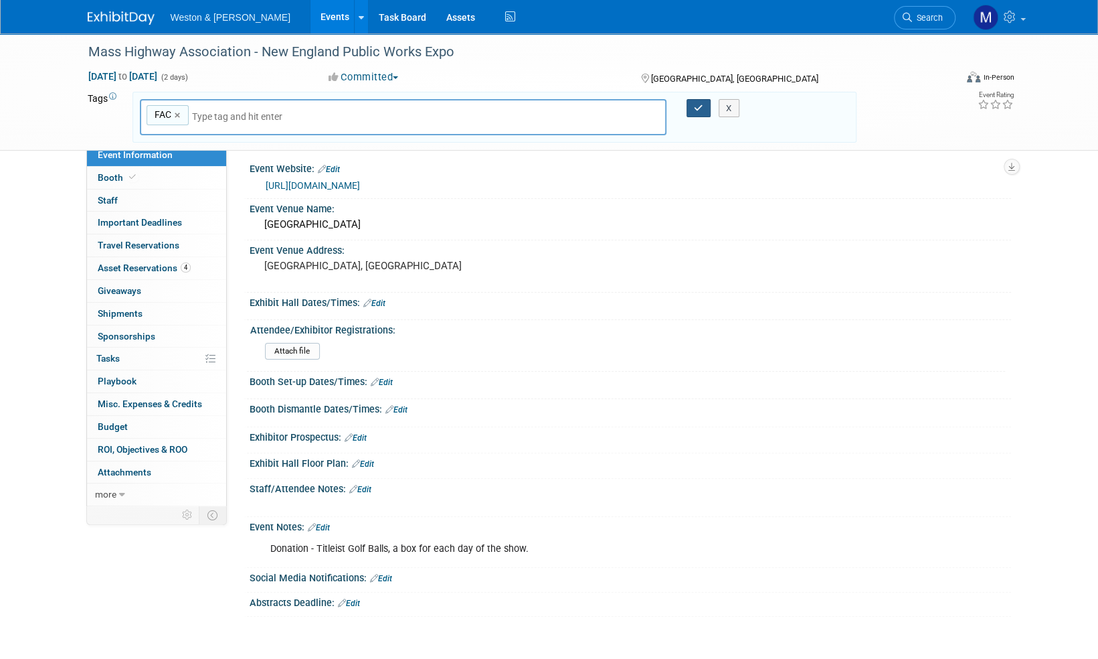
click at [703, 104] on button "button" at bounding box center [699, 108] width 24 height 19
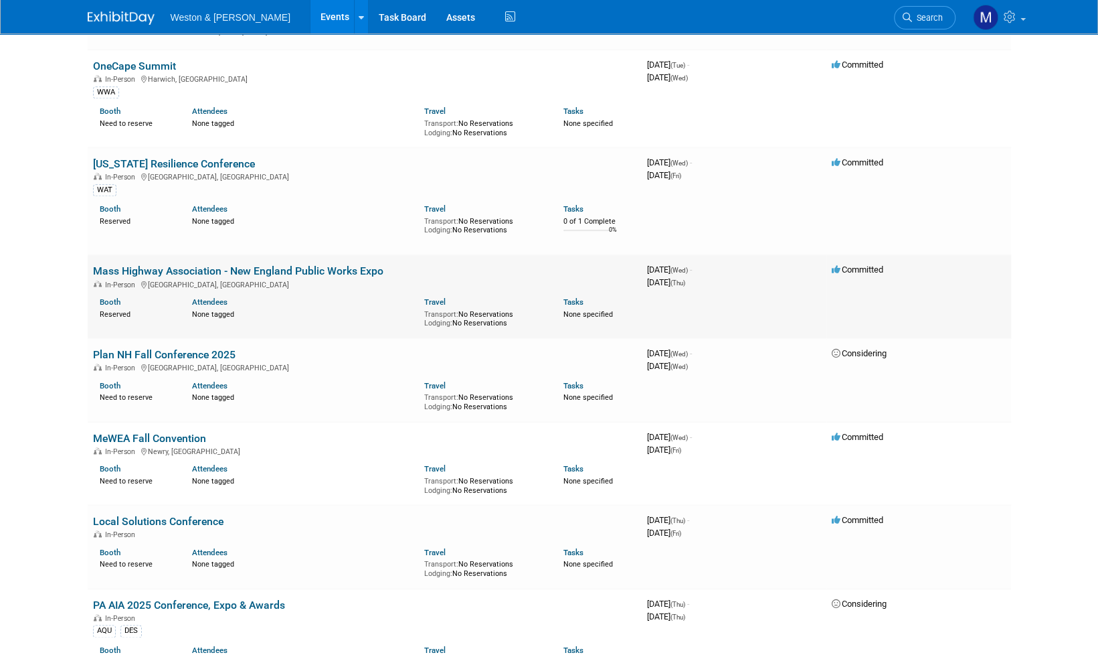
scroll to position [1004, 0]
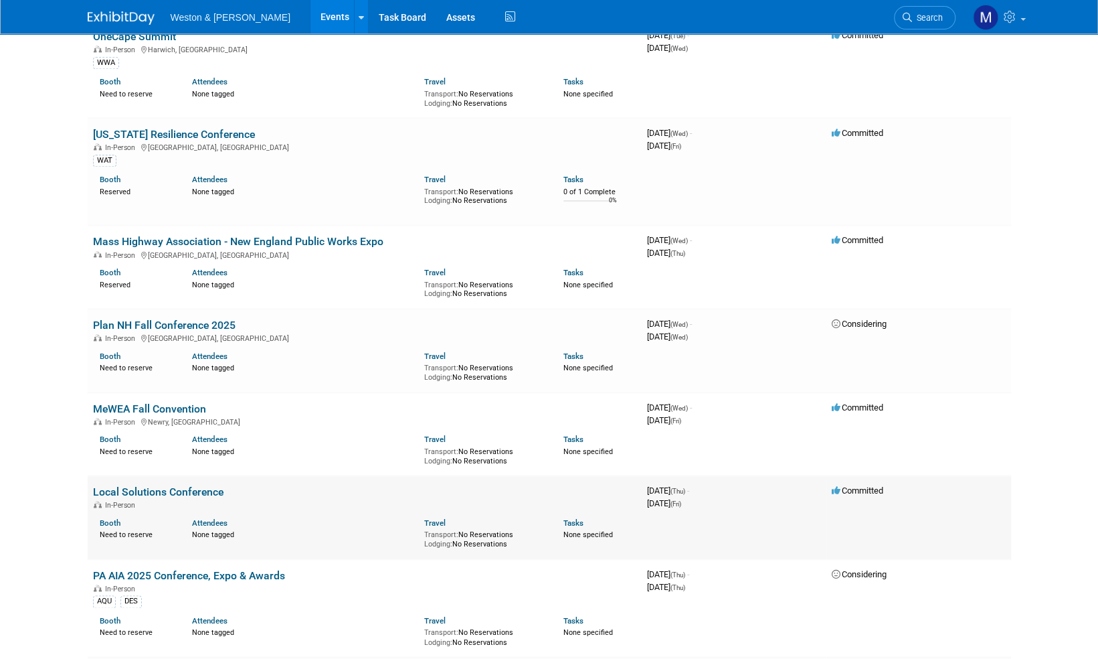
click at [180, 487] on link "Local Solutions Conference" at bounding box center [158, 491] width 131 height 13
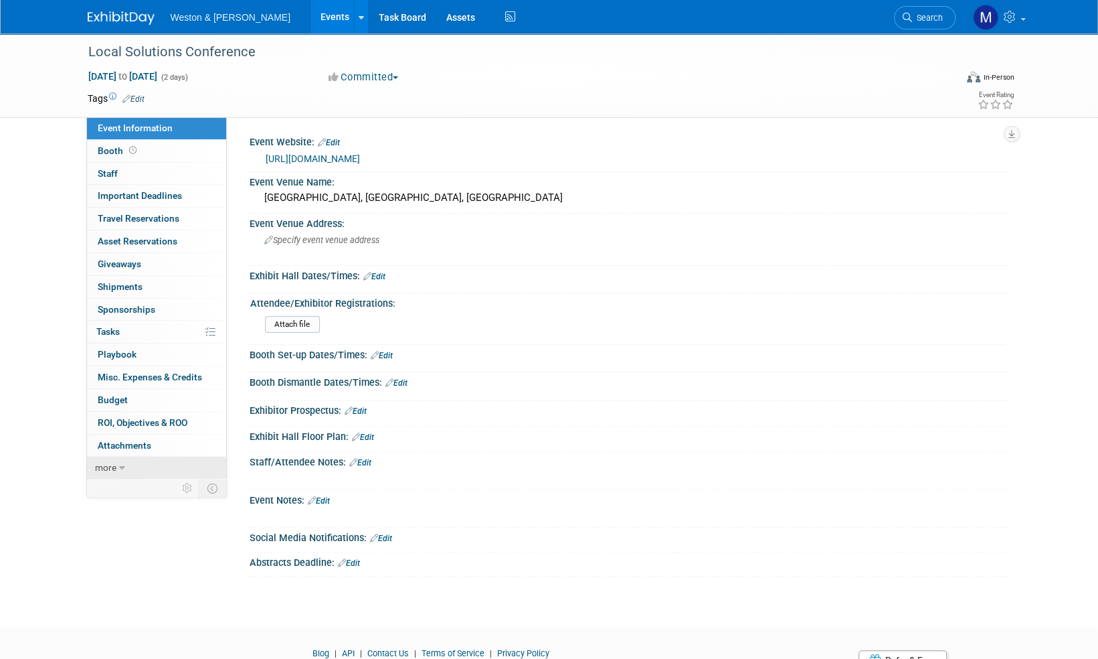
click at [110, 468] on span "more" at bounding box center [105, 467] width 21 height 11
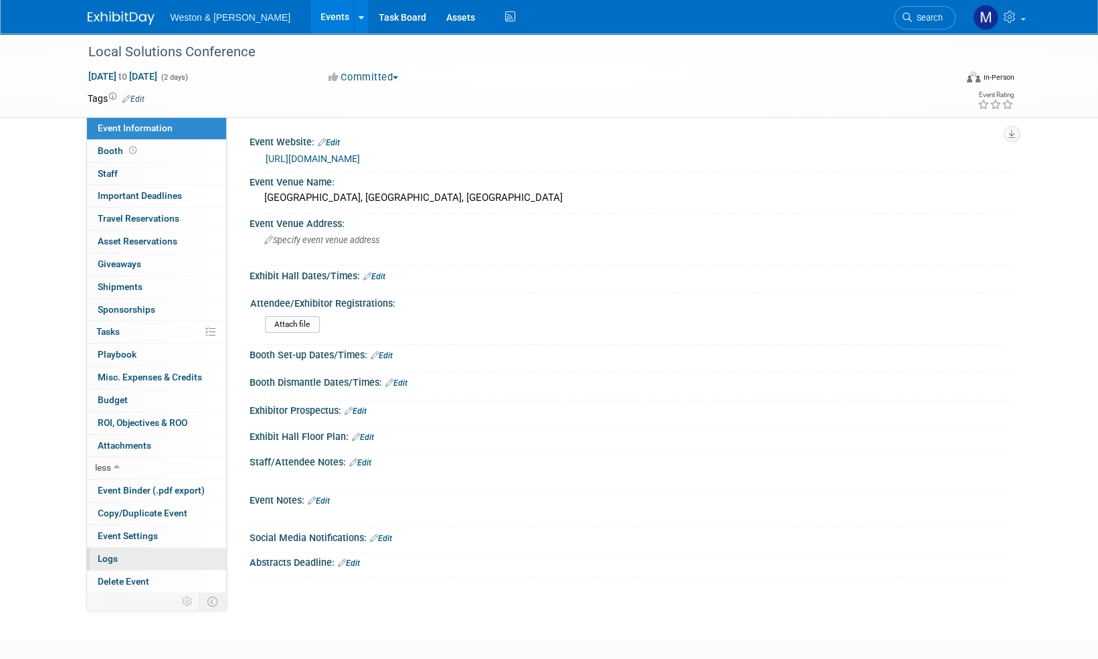
click at [107, 558] on span "Logs" at bounding box center [108, 558] width 20 height 11
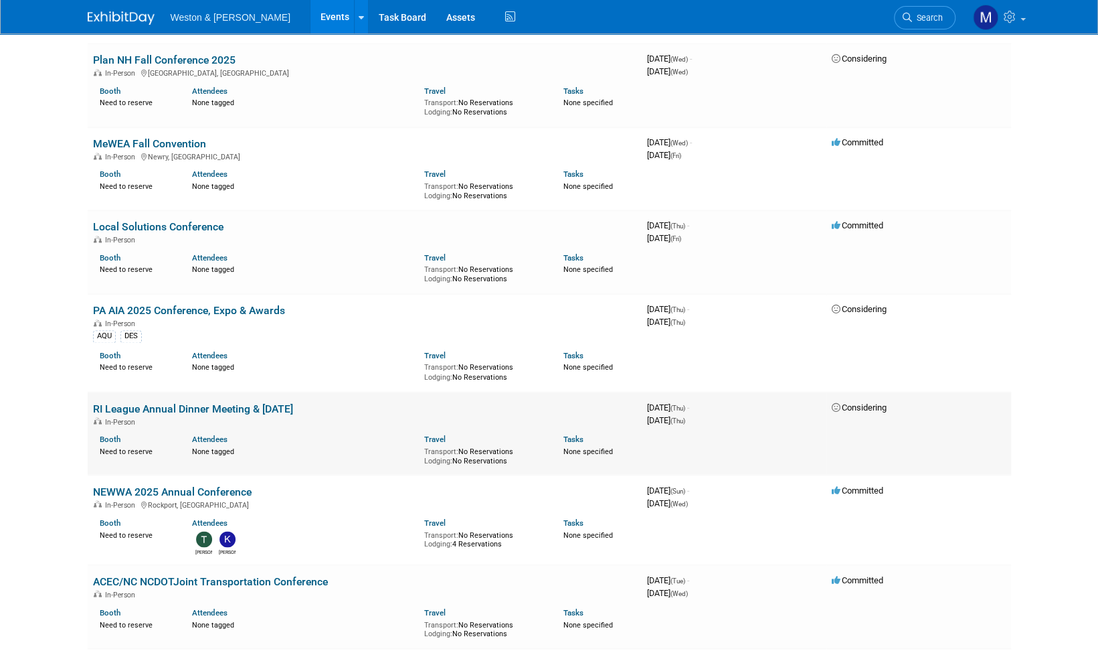
scroll to position [1336, 0]
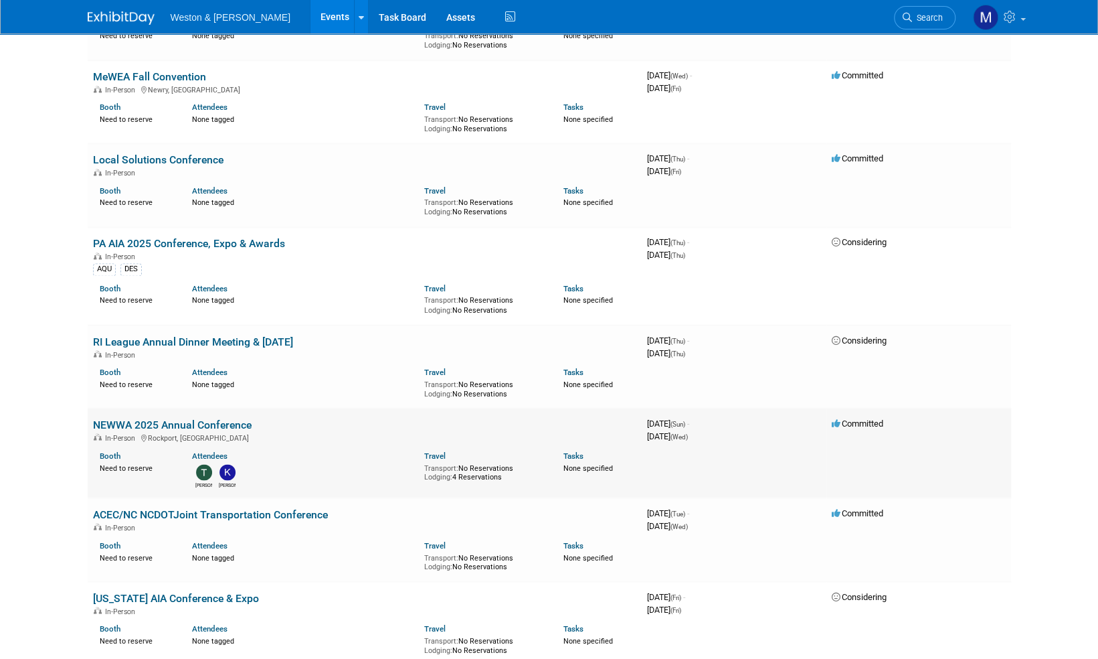
click at [166, 418] on link "NEWWA 2025 Annual Conference" at bounding box center [172, 424] width 159 height 13
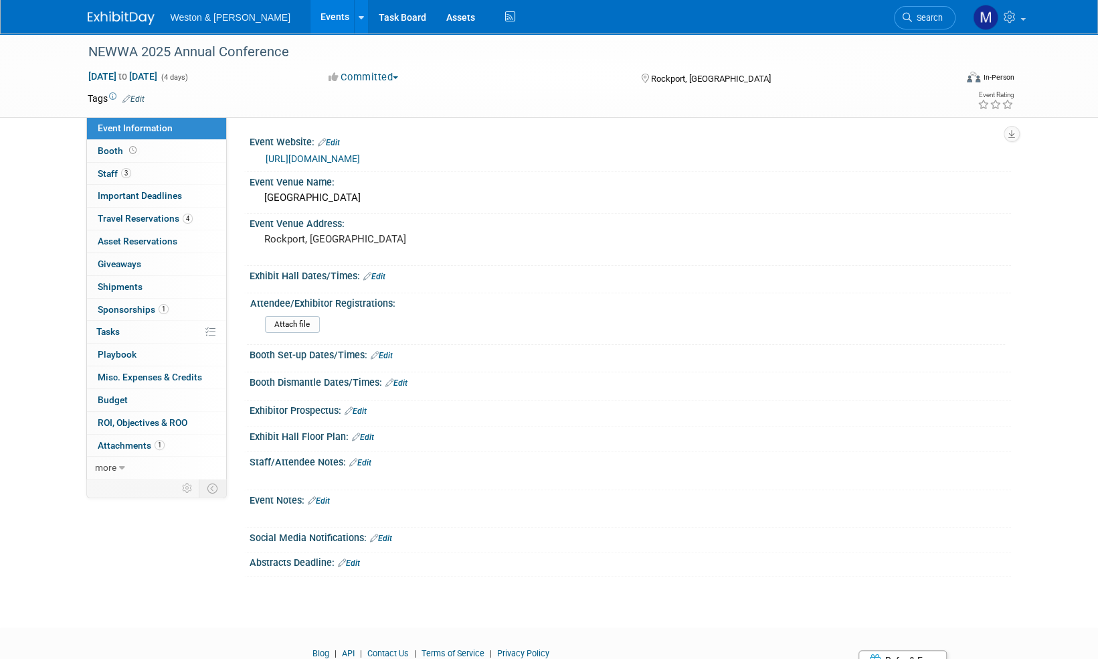
click at [141, 98] on link "Edit" at bounding box center [133, 98] width 22 height 9
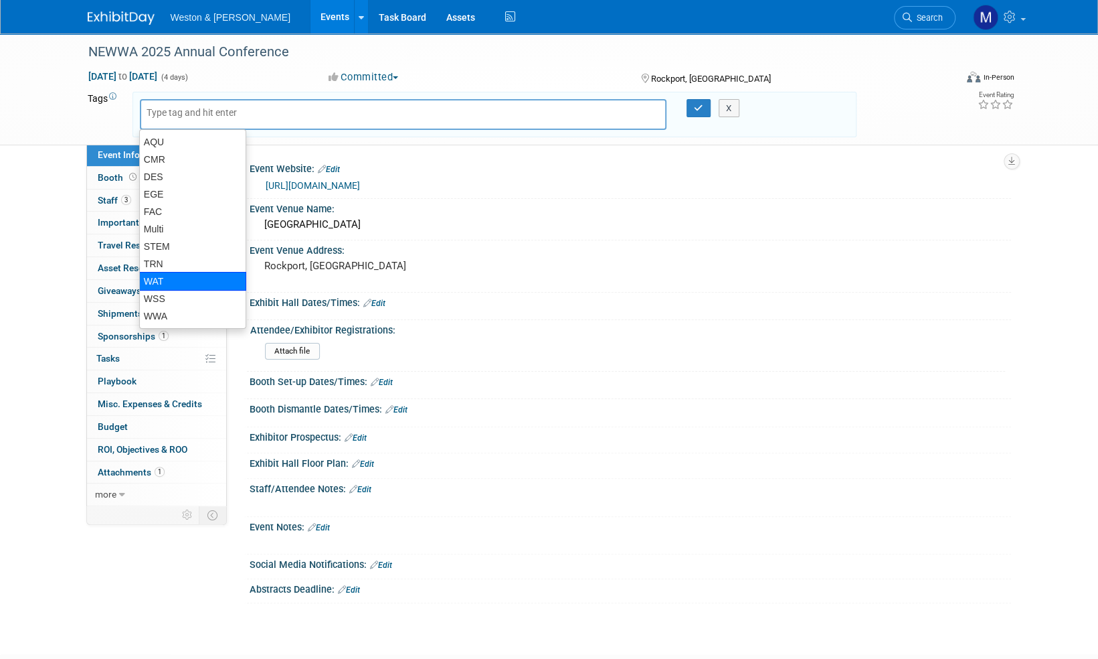
click at [176, 281] on div "WAT" at bounding box center [192, 281] width 107 height 19
type input "WAT"
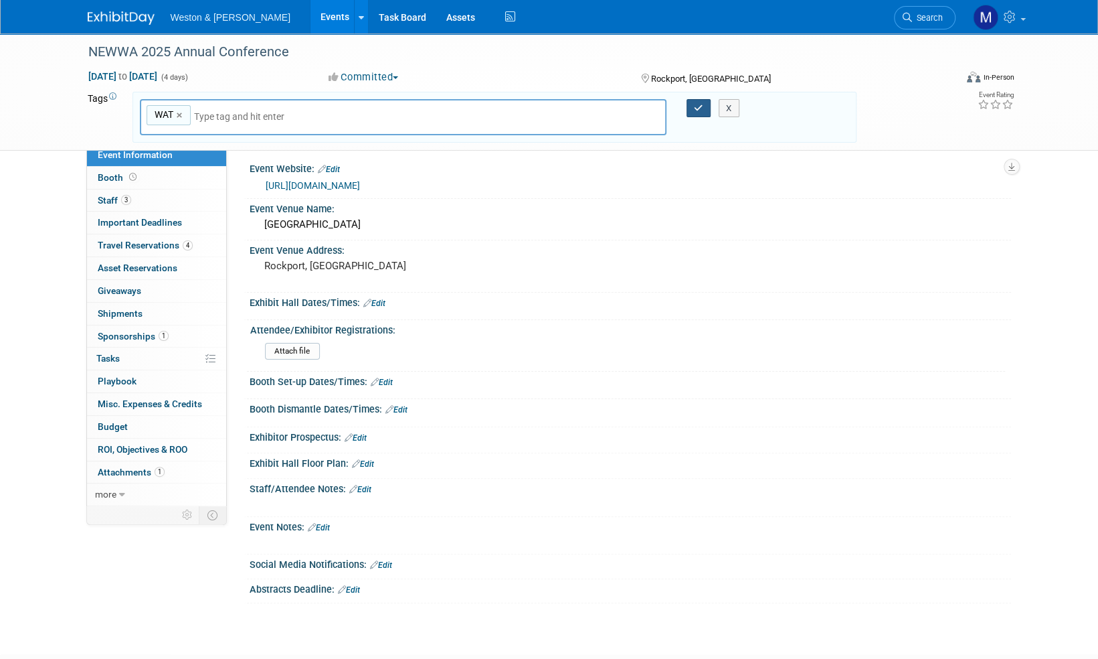
click at [695, 107] on icon "button" at bounding box center [698, 108] width 9 height 9
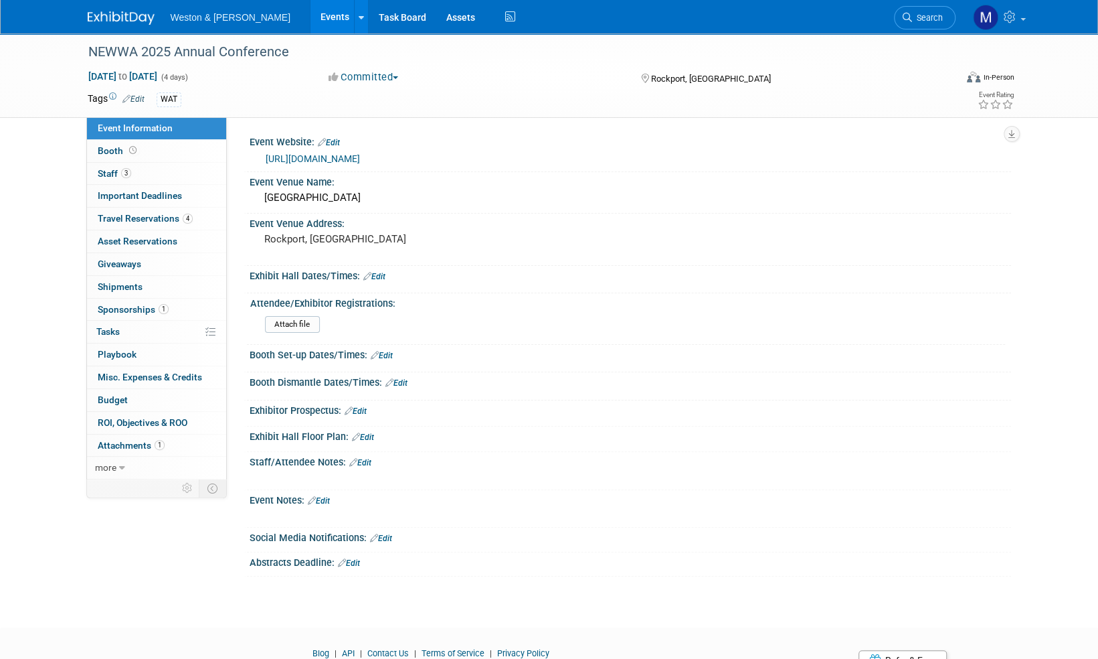
click at [115, 15] on img at bounding box center [121, 17] width 67 height 13
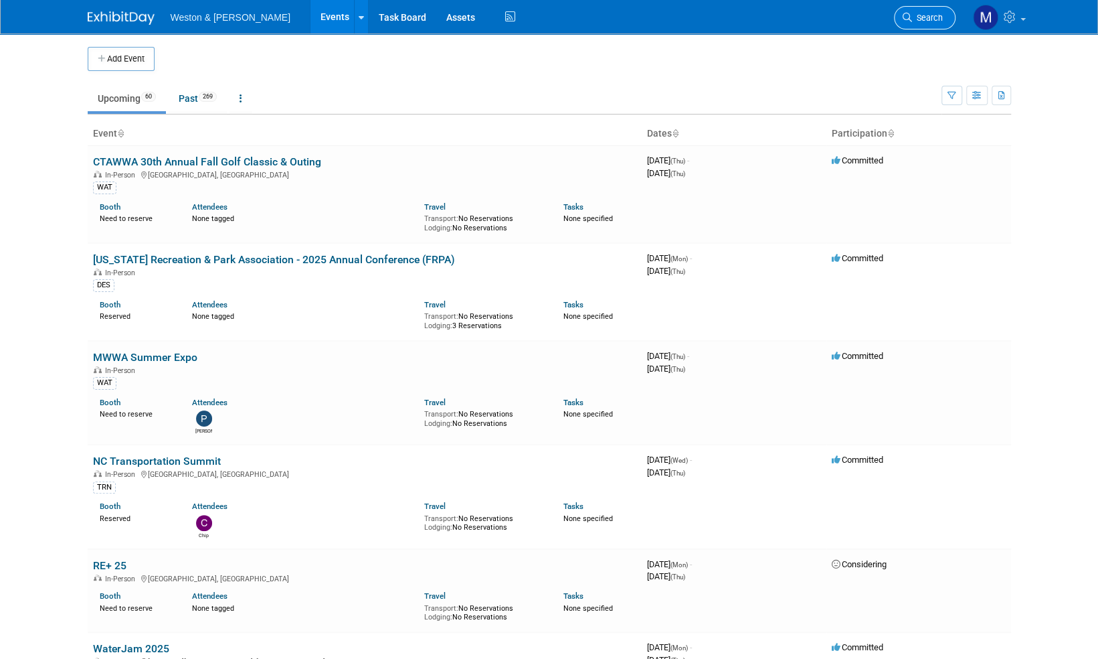
click at [934, 18] on span "Search" at bounding box center [927, 18] width 31 height 10
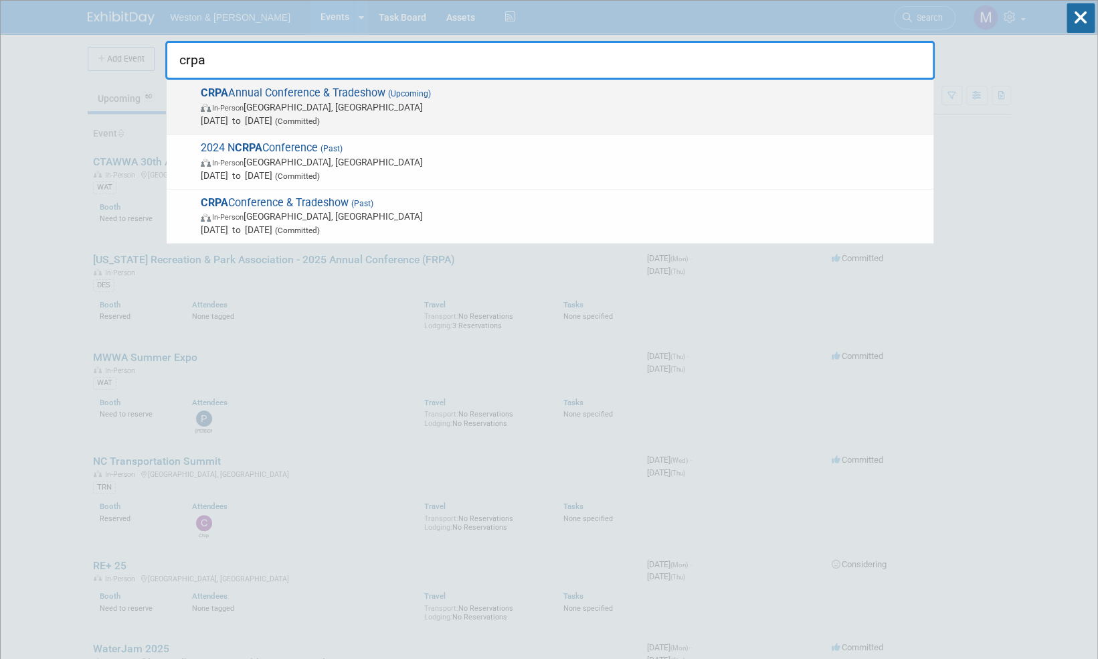
type input "crpa"
click at [328, 90] on span "CRPA Annual Conference & Tradeshow (Upcoming) In-Person [GEOGRAPHIC_DATA], [GEO…" at bounding box center [562, 106] width 730 height 41
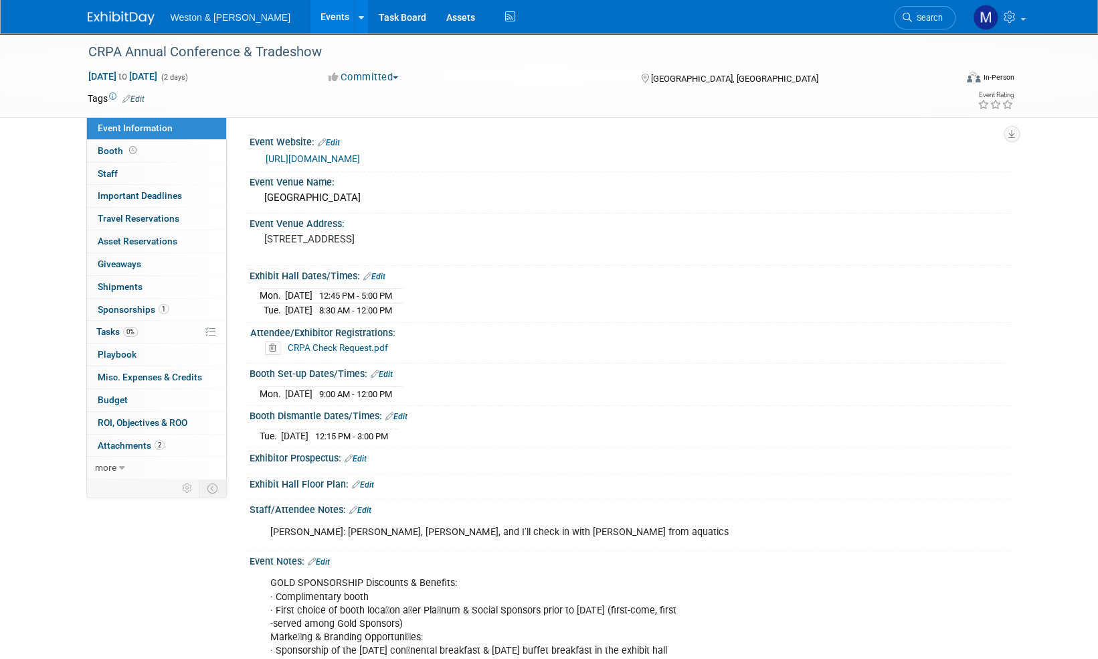
click at [368, 505] on link "Edit" at bounding box center [360, 509] width 22 height 9
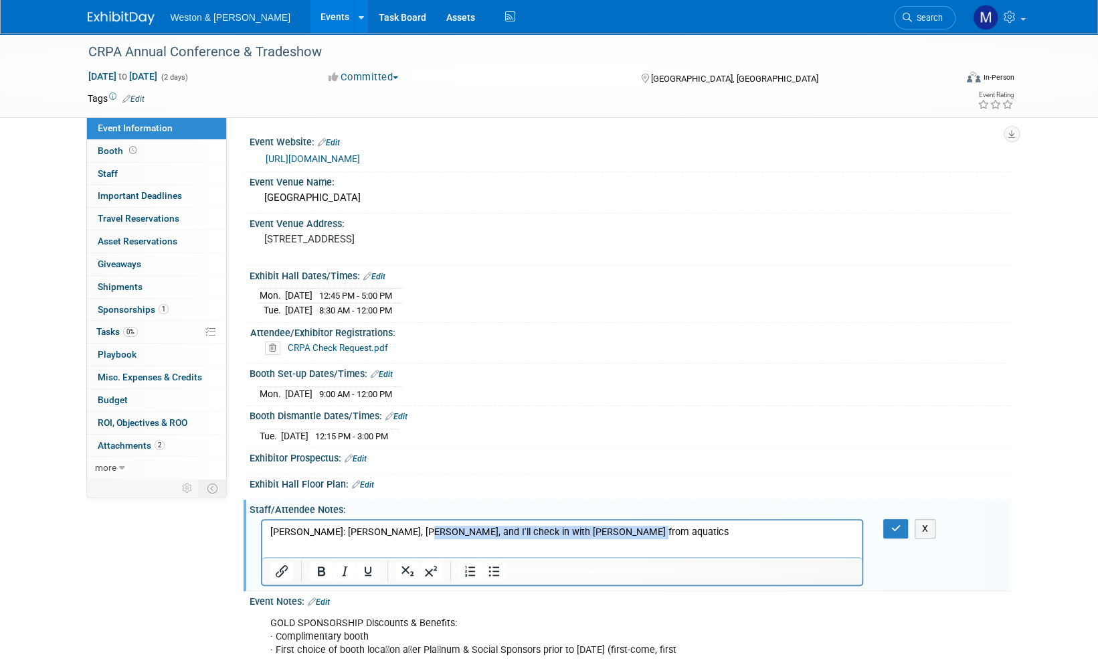
drag, startPoint x: 644, startPoint y: 533, endPoint x: 420, endPoint y: 537, distance: 224.3
click at [420, 537] on p "[PERSON_NAME]: [PERSON_NAME], [PERSON_NAME], and I'll check in with [PERSON_NAM…" at bounding box center [562, 531] width 585 height 13
click at [897, 525] on icon "button" at bounding box center [896, 527] width 10 height 9
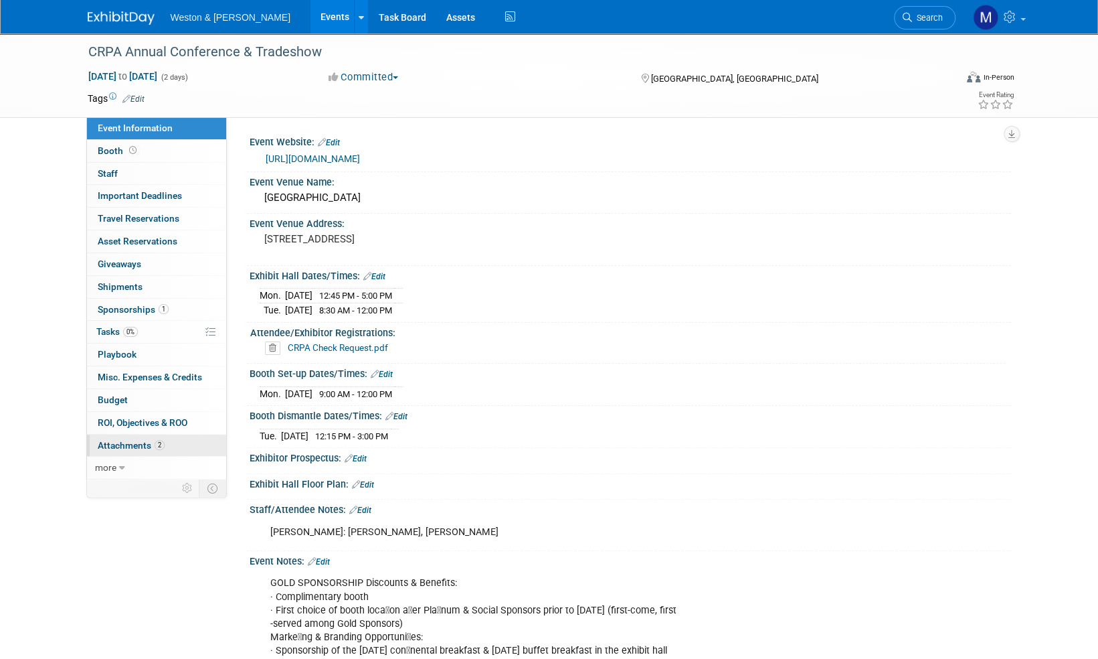
click at [119, 442] on span "Attachments 2" at bounding box center [131, 445] width 67 height 11
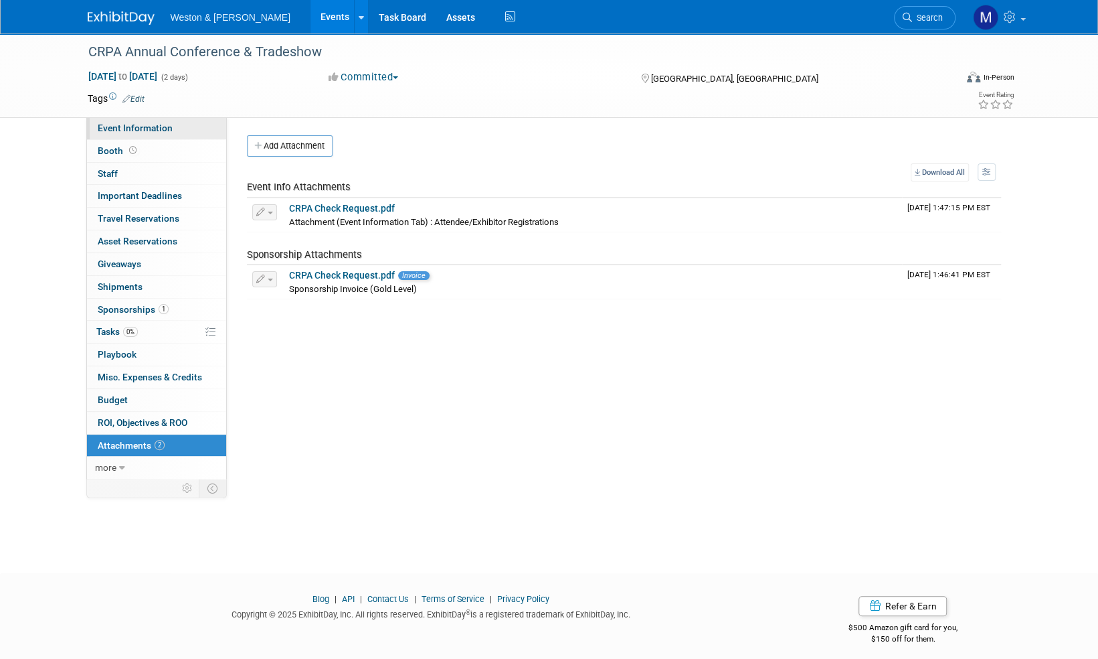
click at [158, 128] on span "Event Information" at bounding box center [135, 127] width 75 height 11
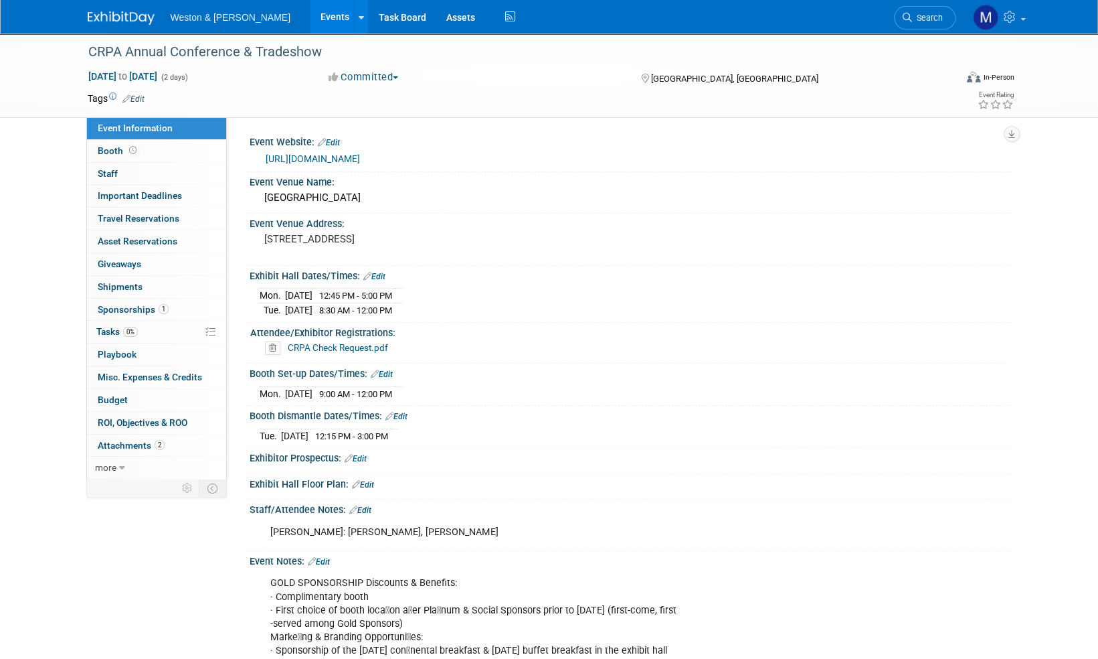
click at [360, 159] on link "[URL][DOMAIN_NAME]" at bounding box center [313, 158] width 94 height 11
click at [360, 160] on link "[URL][DOMAIN_NAME]" at bounding box center [313, 158] width 94 height 11
click at [119, 444] on span "Attachments 2" at bounding box center [131, 445] width 67 height 11
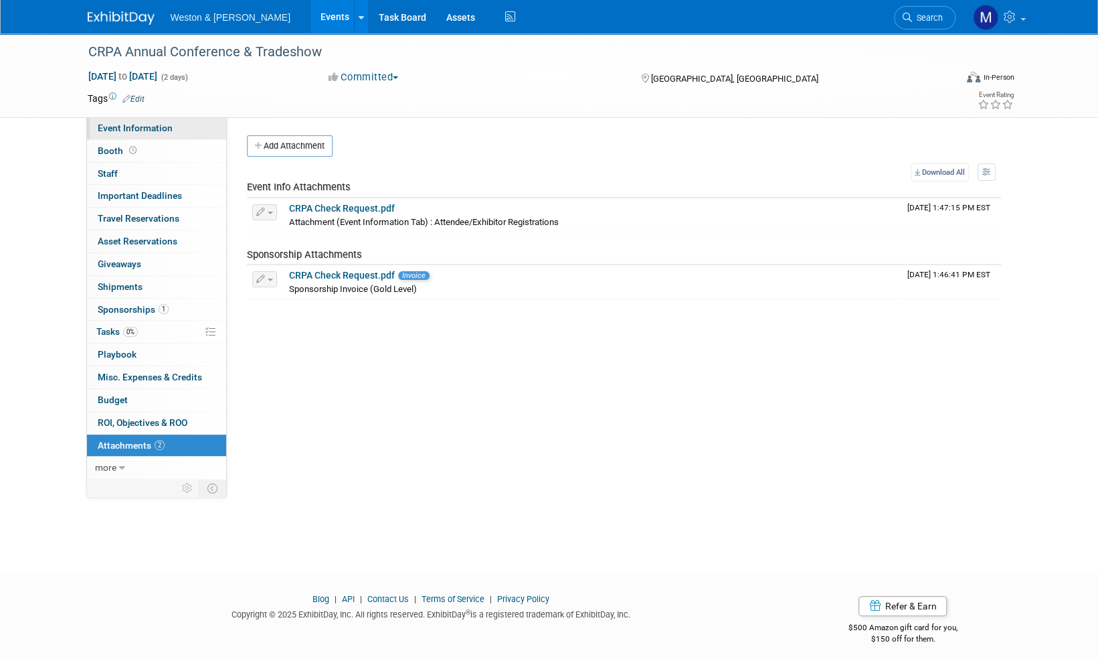
click at [129, 125] on span "Event Information" at bounding box center [135, 127] width 75 height 11
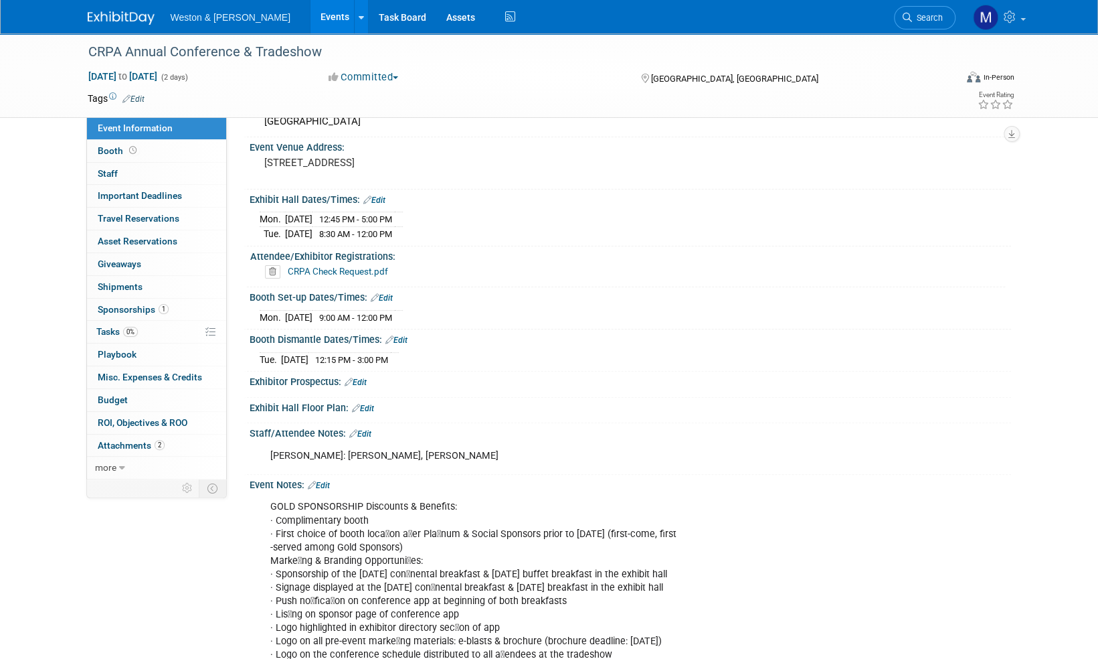
scroll to position [67, 0]
